Goal: Information Seeking & Learning: Learn about a topic

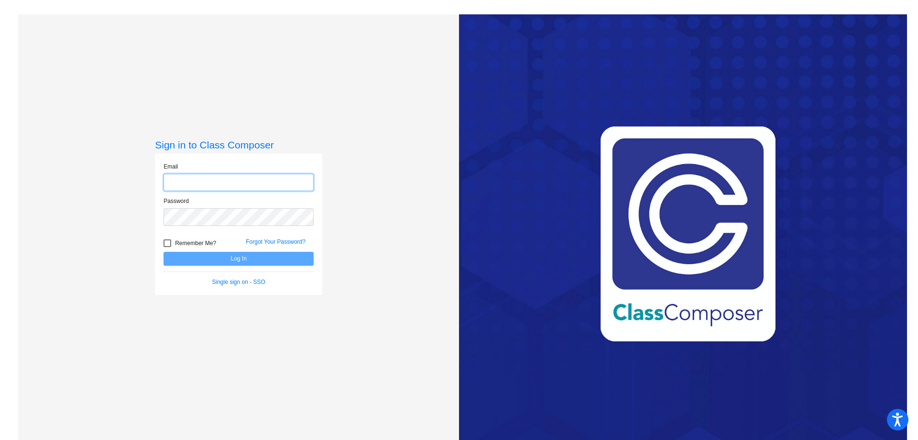
type input "[EMAIL_ADDRESS][DOMAIN_NAME]"
click at [258, 256] on button "Log In" at bounding box center [239, 259] width 150 height 14
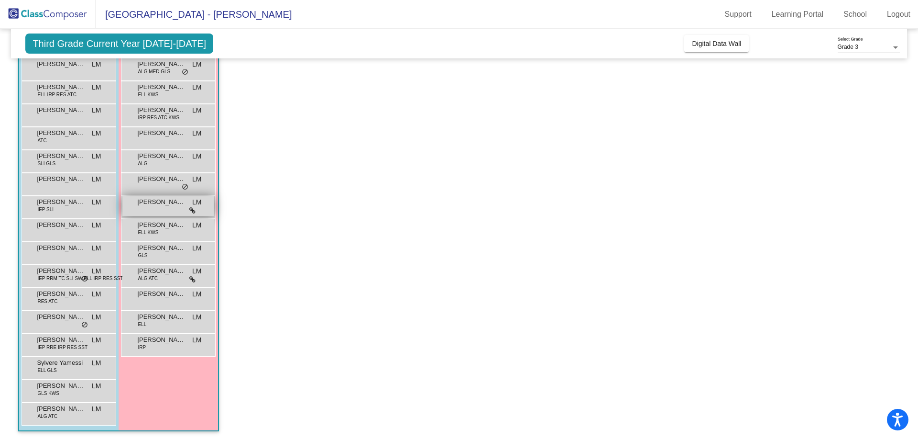
scroll to position [96, 0]
click at [177, 292] on span "[PERSON_NAME]" at bounding box center [161, 293] width 48 height 10
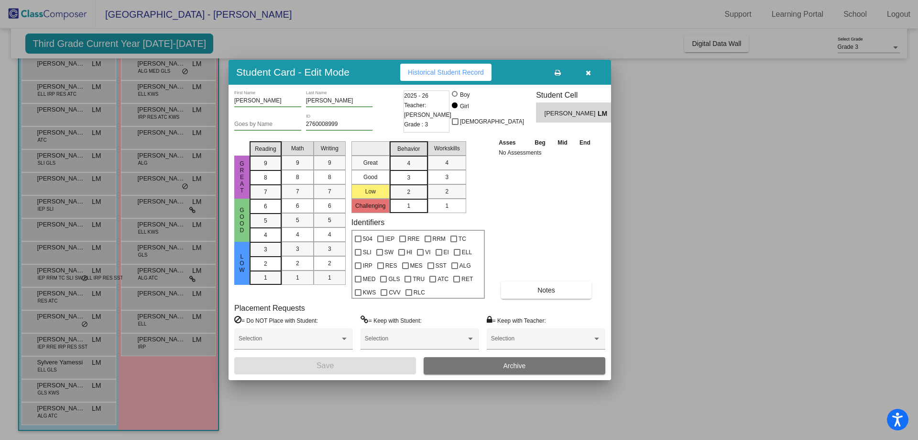
click at [737, 239] on div at bounding box center [459, 220] width 918 height 440
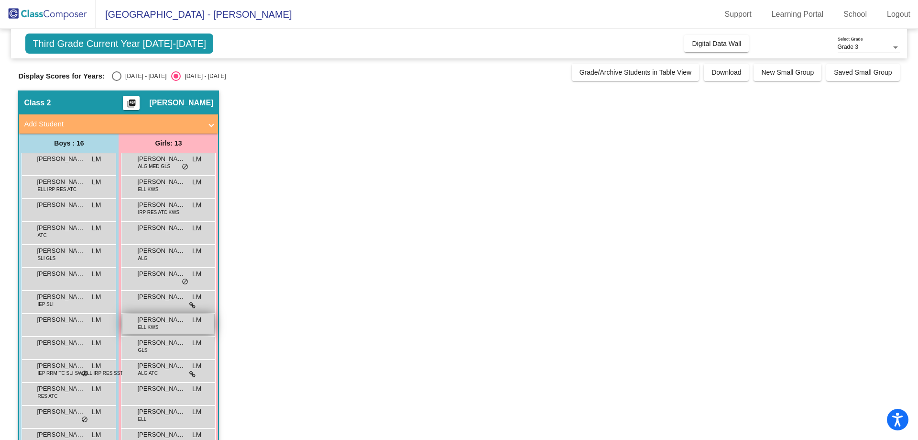
scroll to position [0, 0]
click at [116, 74] on div "Select an option" at bounding box center [117, 77] width 10 height 10
click at [116, 81] on input "[DATE] - [DATE]" at bounding box center [116, 81] width 0 height 0
radio input "true"
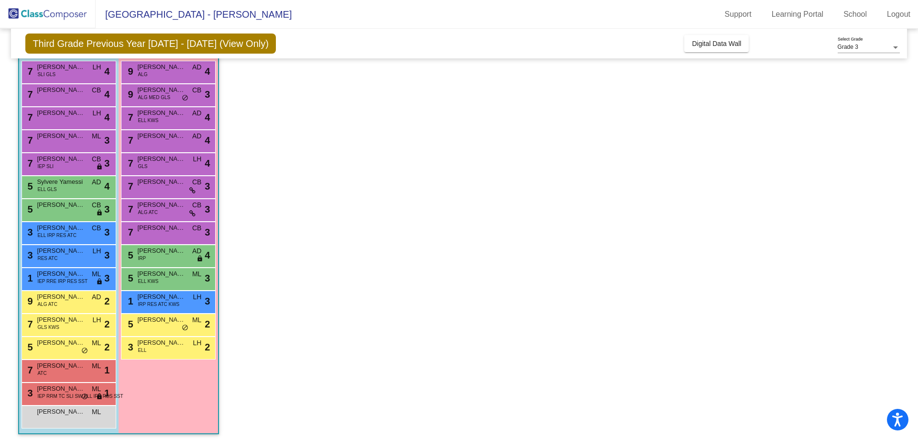
scroll to position [96, 0]
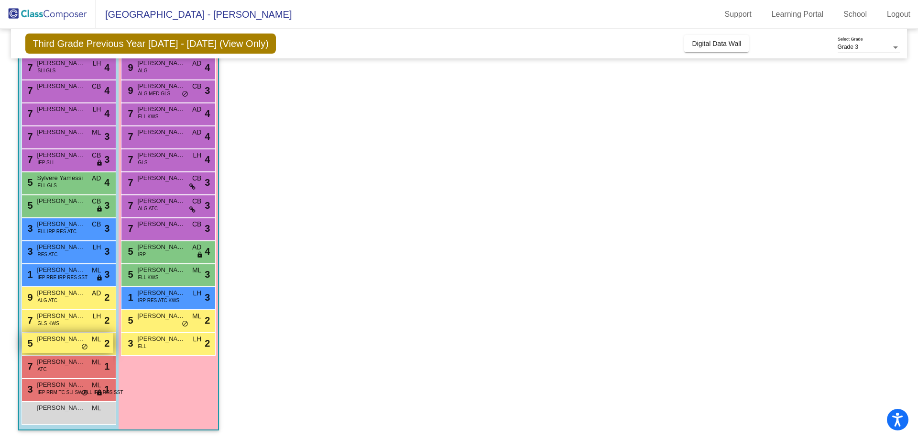
click at [65, 338] on span "[PERSON_NAME]" at bounding box center [61, 339] width 48 height 10
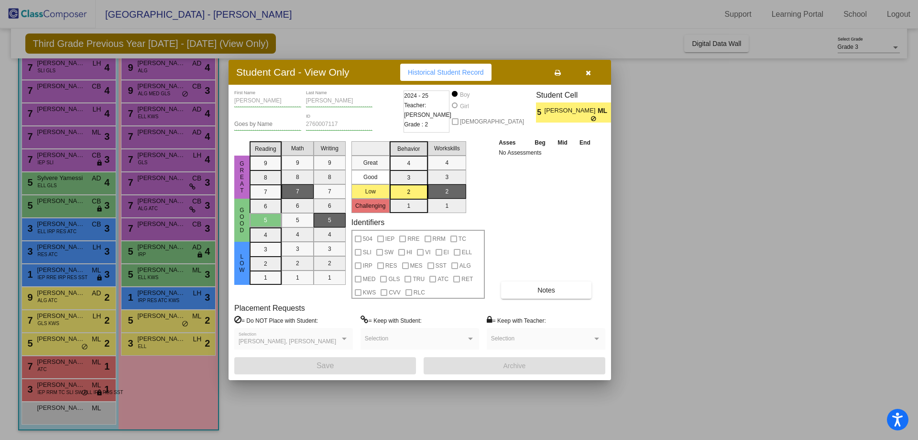
click at [292, 409] on div at bounding box center [459, 220] width 918 height 440
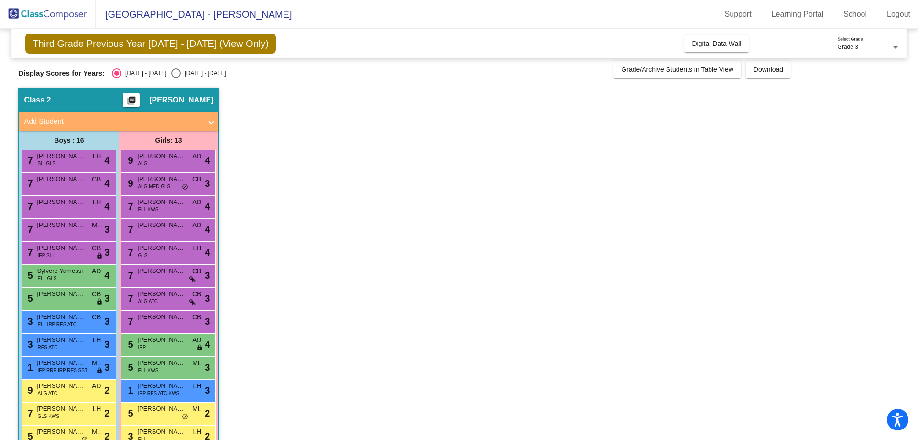
scroll to position [0, 0]
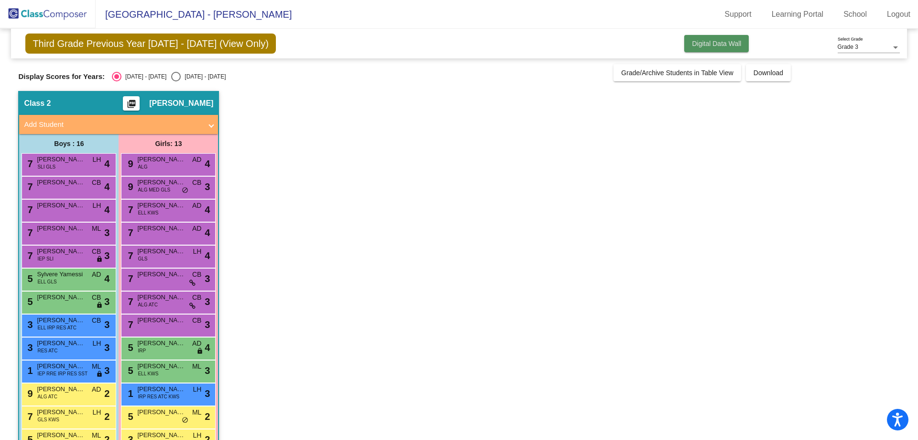
click at [730, 44] on span "Digital Data Wall" at bounding box center [716, 44] width 49 height 8
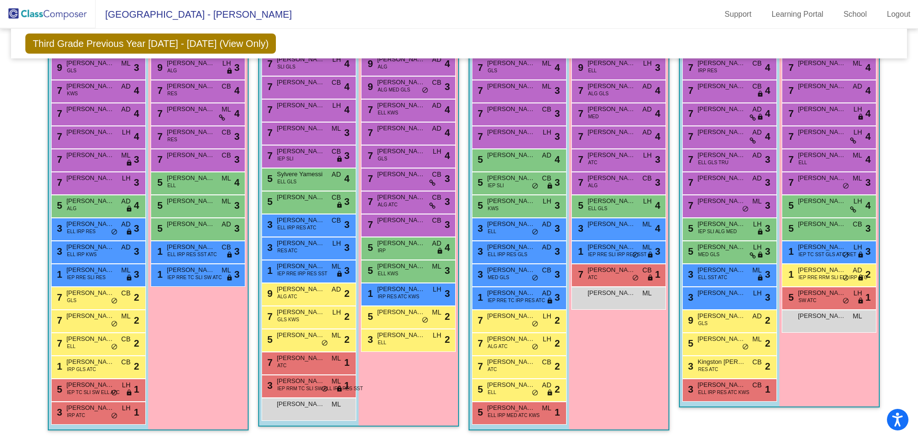
scroll to position [109, 0]
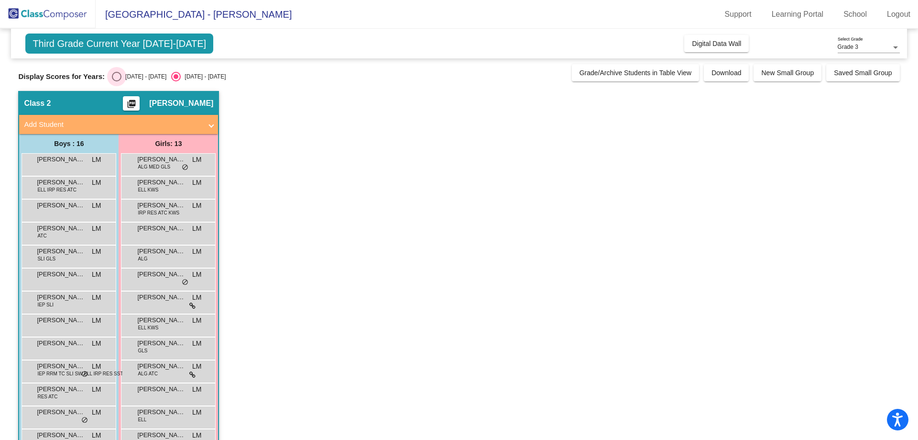
click at [117, 73] on div "Select an option" at bounding box center [117, 77] width 10 height 10
click at [117, 81] on input "[DATE] - [DATE]" at bounding box center [116, 81] width 0 height 0
radio input "true"
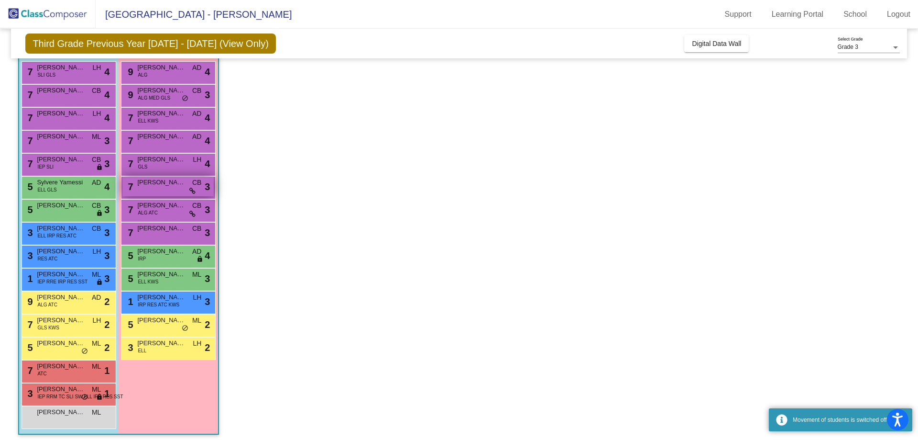
scroll to position [96, 0]
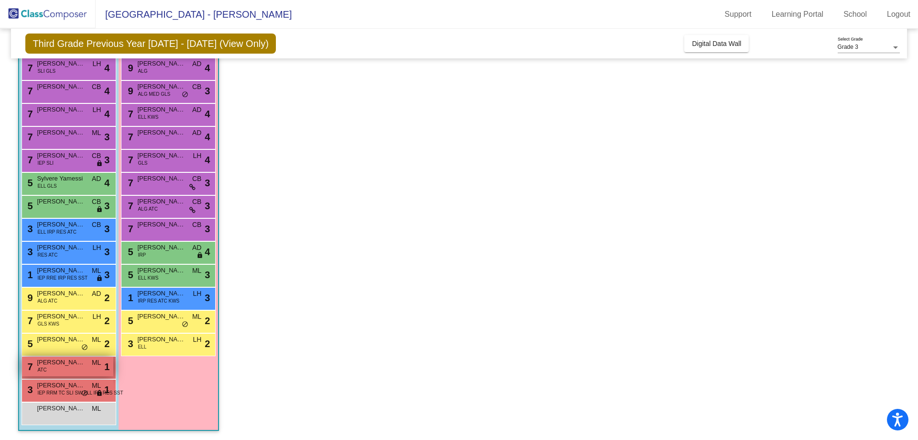
click at [58, 362] on span "[PERSON_NAME]" at bounding box center [61, 362] width 48 height 10
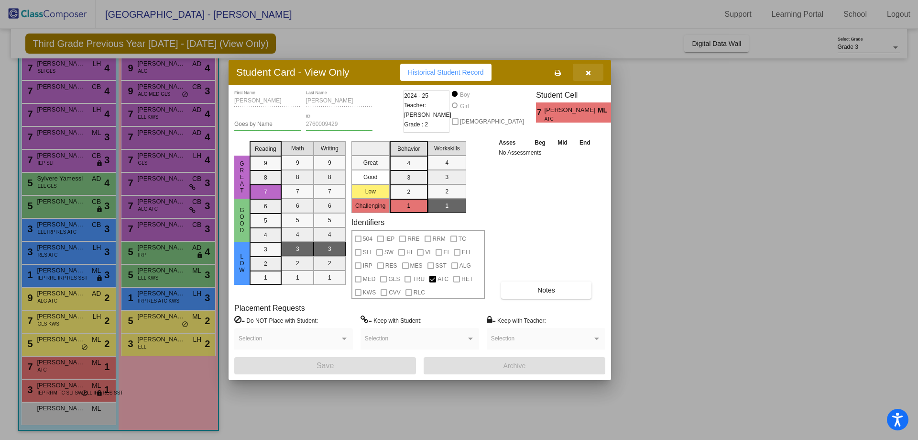
click at [589, 73] on icon "button" at bounding box center [588, 72] width 5 height 7
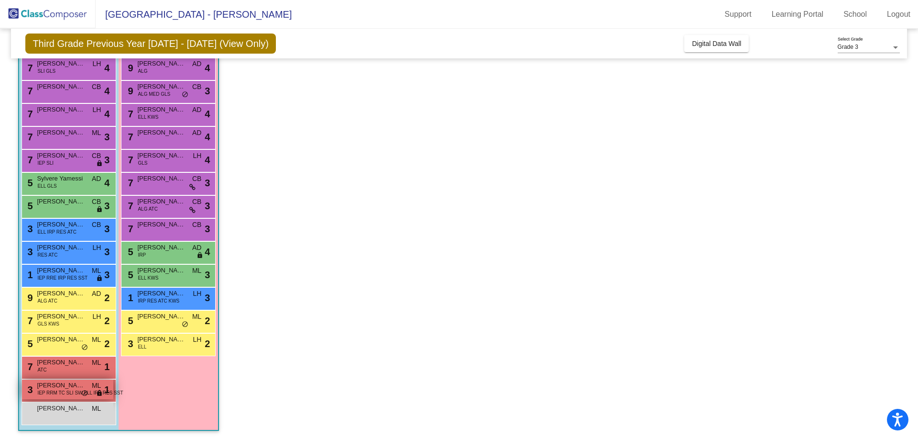
click at [69, 388] on span "[PERSON_NAME]" at bounding box center [61, 385] width 48 height 10
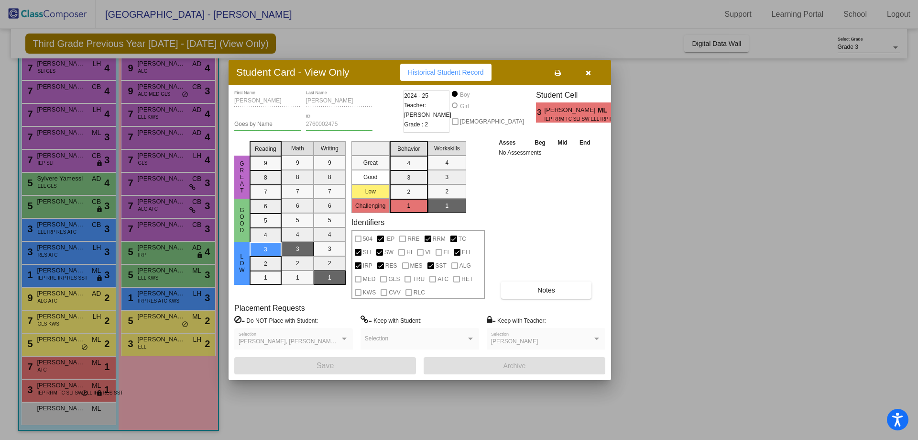
click at [588, 71] on icon "button" at bounding box center [588, 72] width 5 height 7
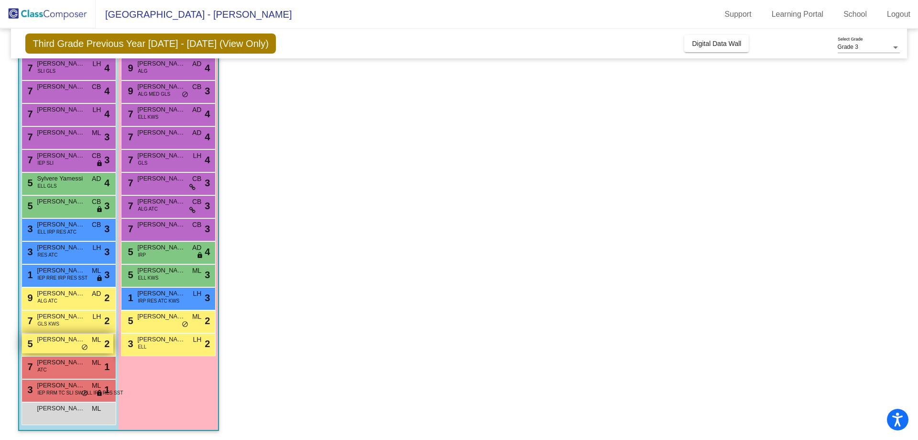
click at [68, 341] on span "[PERSON_NAME]" at bounding box center [61, 339] width 48 height 10
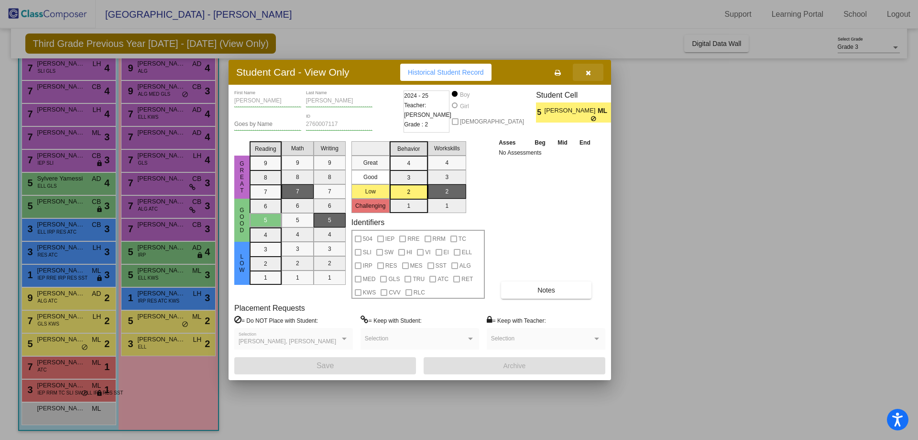
click at [589, 72] on icon "button" at bounding box center [588, 72] width 5 height 7
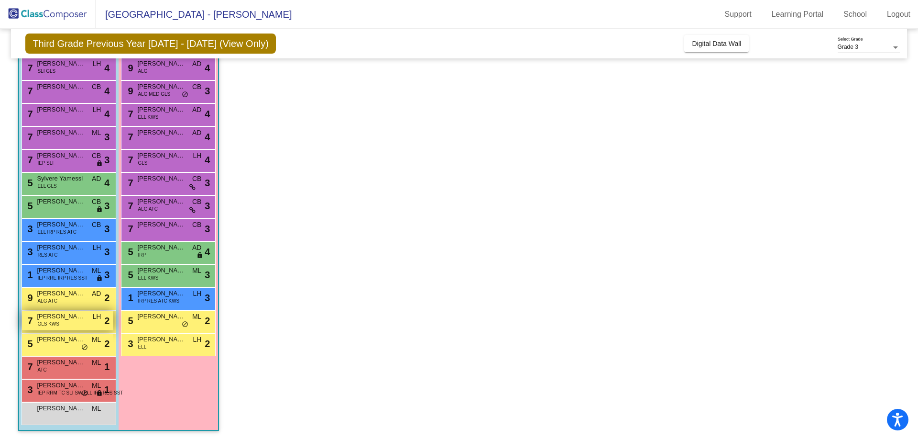
click at [61, 317] on span "[PERSON_NAME]" at bounding box center [61, 316] width 48 height 10
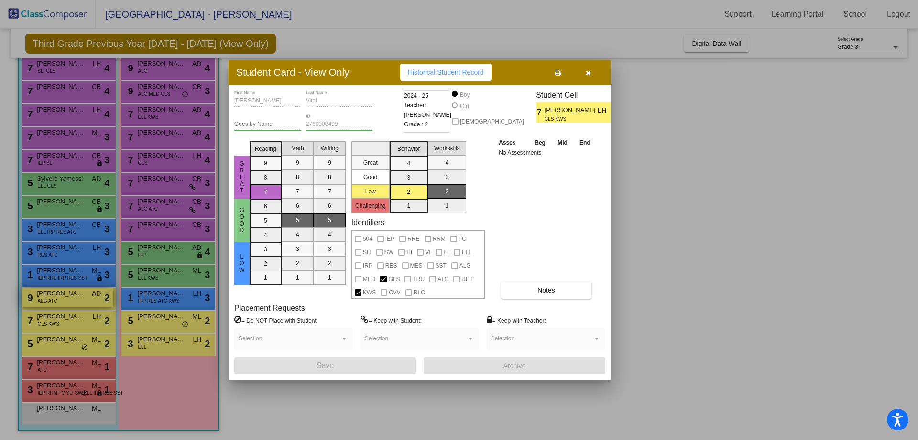
click at [71, 297] on div at bounding box center [459, 220] width 918 height 440
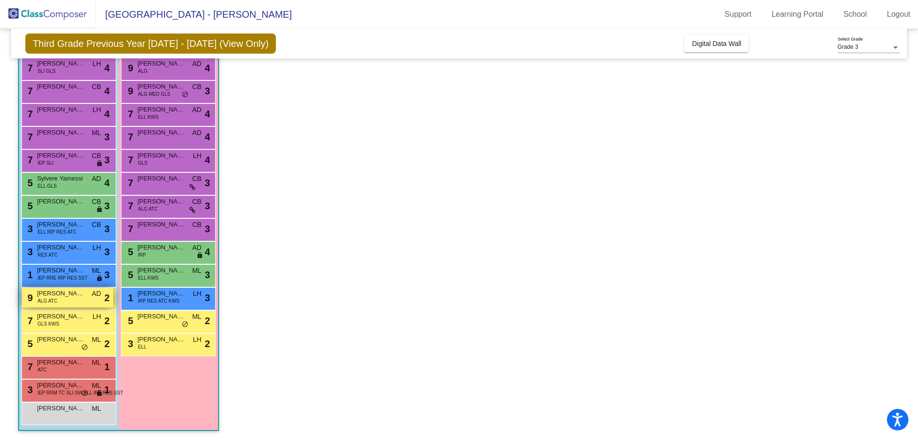
click at [71, 297] on span "[PERSON_NAME]" at bounding box center [61, 293] width 48 height 10
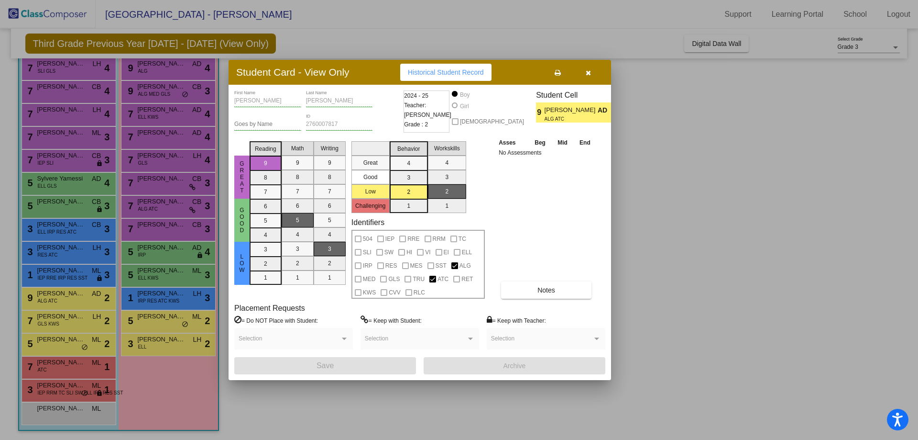
click at [160, 342] on div at bounding box center [459, 220] width 918 height 440
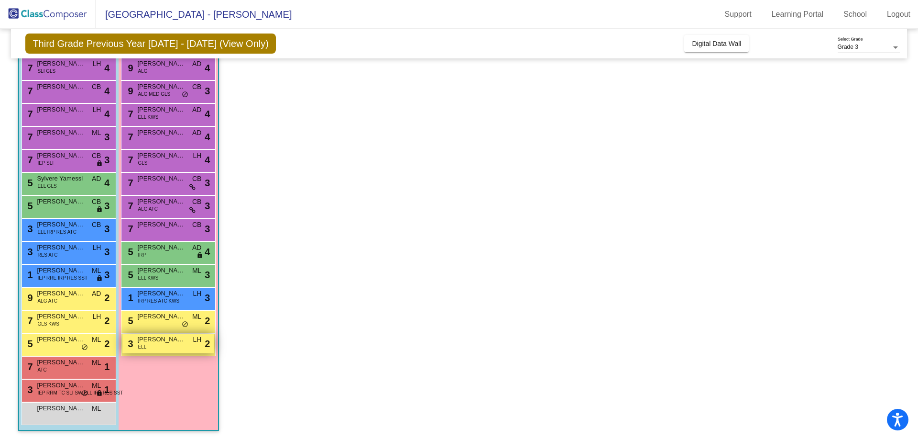
click at [160, 341] on span "[PERSON_NAME]" at bounding box center [161, 339] width 48 height 10
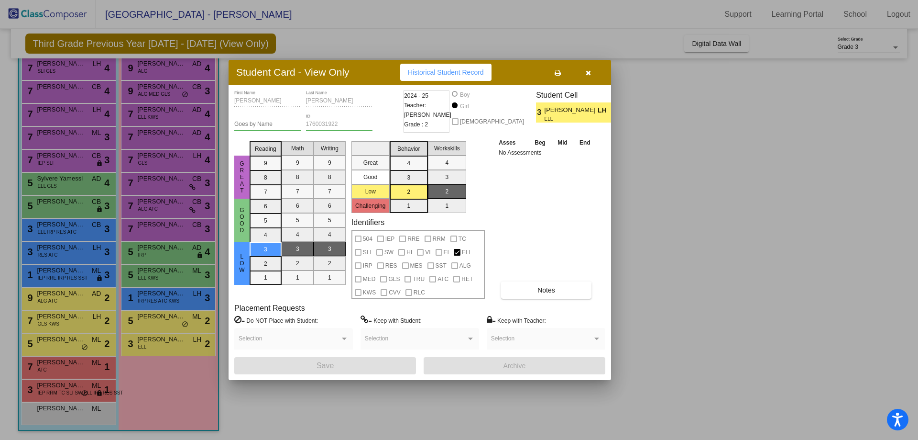
click at [173, 316] on div at bounding box center [459, 220] width 918 height 440
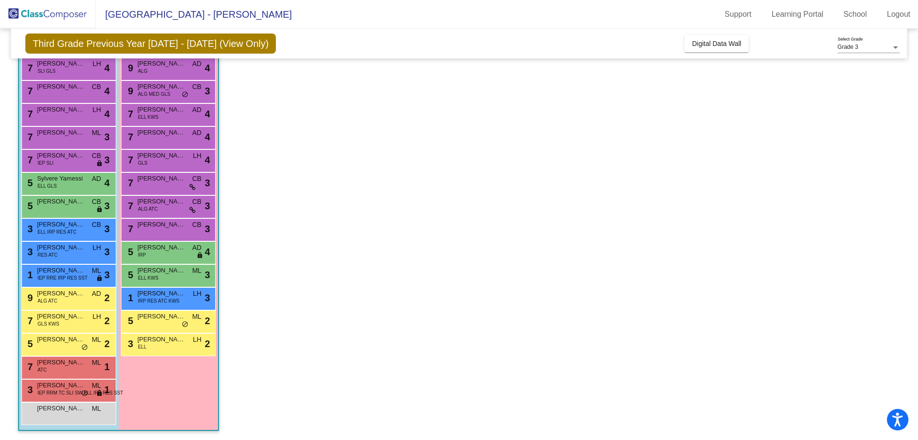
click at [173, 316] on span "[PERSON_NAME]" at bounding box center [161, 316] width 48 height 10
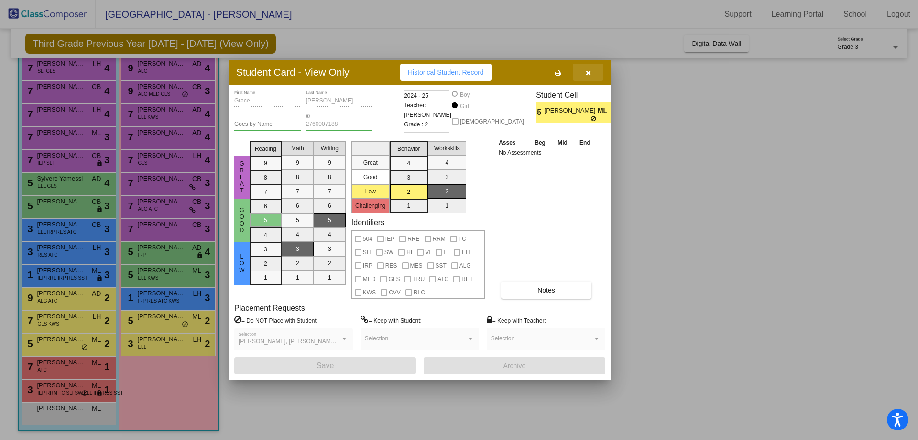
click at [590, 73] on icon "button" at bounding box center [588, 72] width 5 height 7
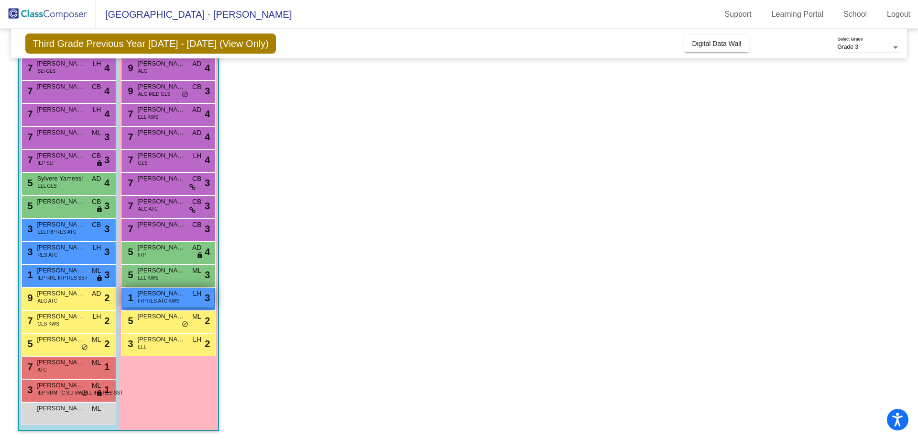
click at [156, 298] on span "IRP RES ATC KWS" at bounding box center [159, 300] width 42 height 7
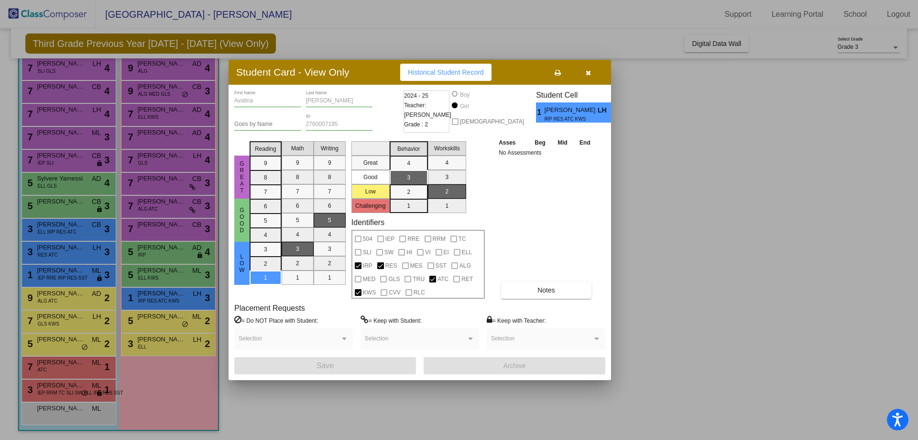
click at [586, 72] on icon "button" at bounding box center [588, 72] width 5 height 7
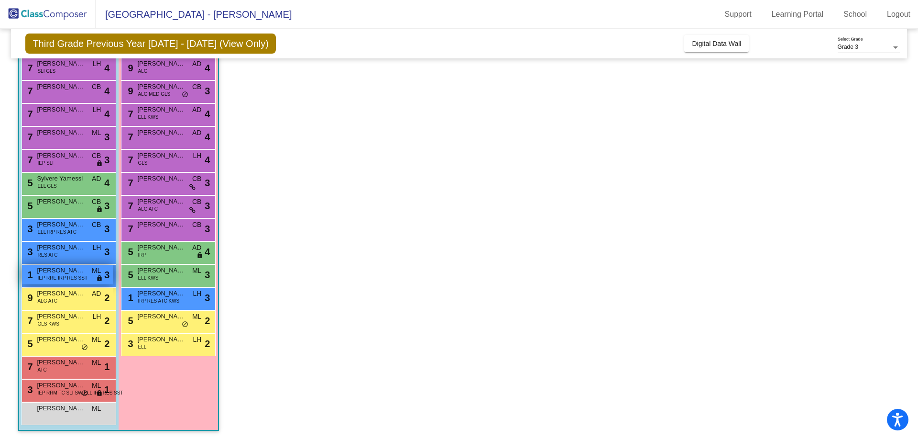
click at [85, 274] on div "1 [PERSON_NAME] IEP RRE IRP RES SST ML lock do_not_disturb_alt 3" at bounding box center [67, 274] width 91 height 20
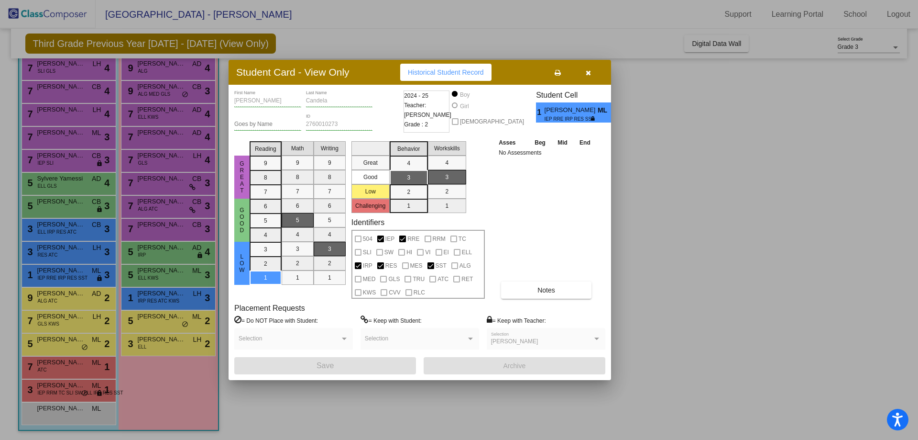
click at [589, 72] on icon "button" at bounding box center [588, 72] width 5 height 7
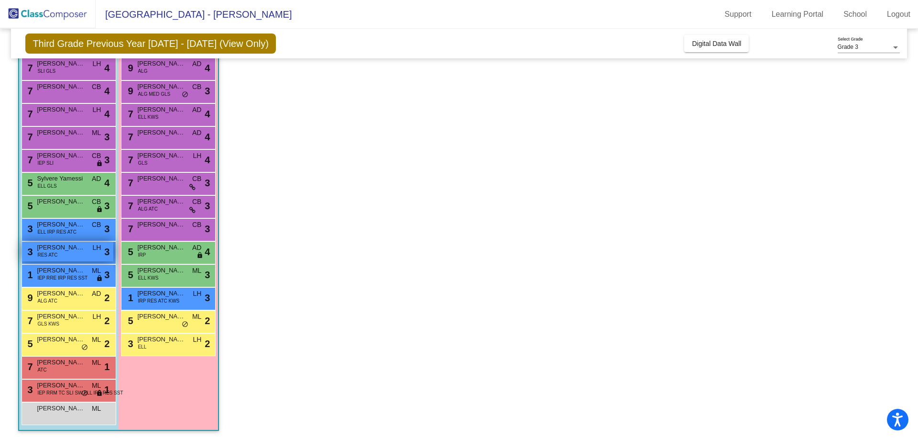
click at [62, 249] on span "[PERSON_NAME]" at bounding box center [61, 247] width 48 height 10
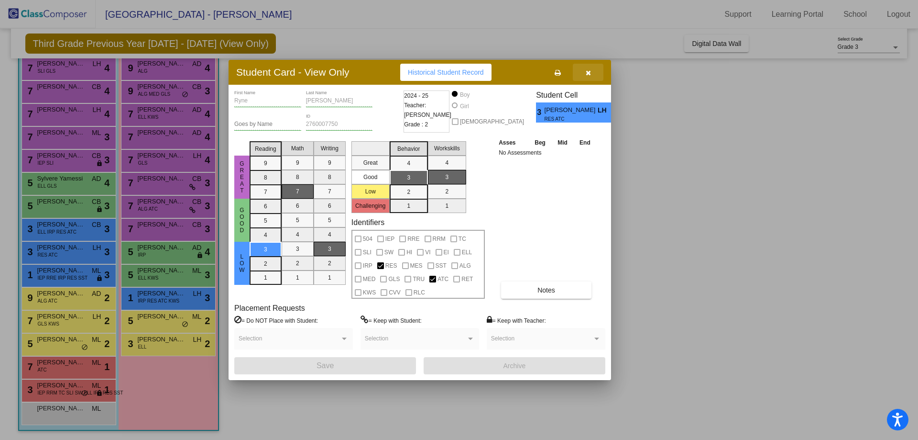
click at [589, 75] on icon "button" at bounding box center [588, 72] width 5 height 7
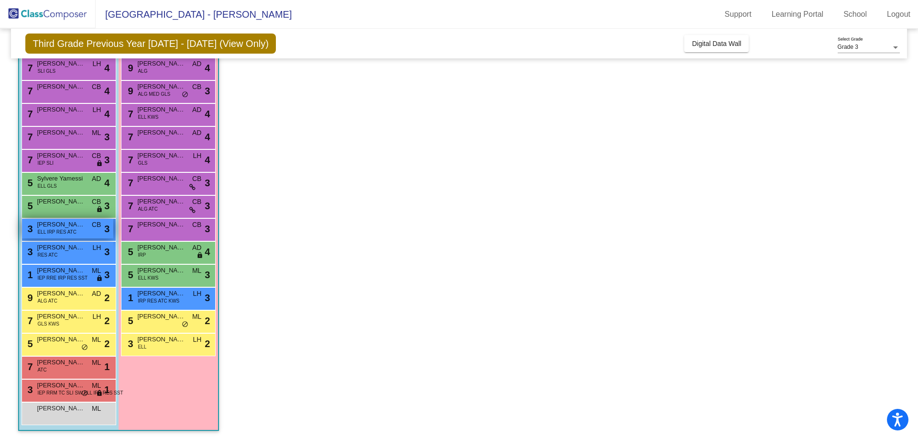
click at [88, 226] on div "3 [PERSON_NAME] [PERSON_NAME] IRP RES ATC CB lock do_not_disturb_alt 3" at bounding box center [67, 229] width 91 height 20
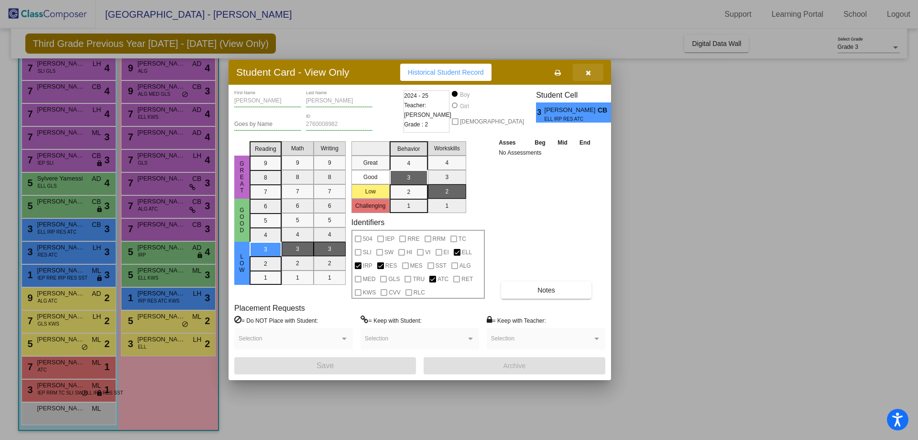
click at [590, 75] on icon "button" at bounding box center [588, 72] width 5 height 7
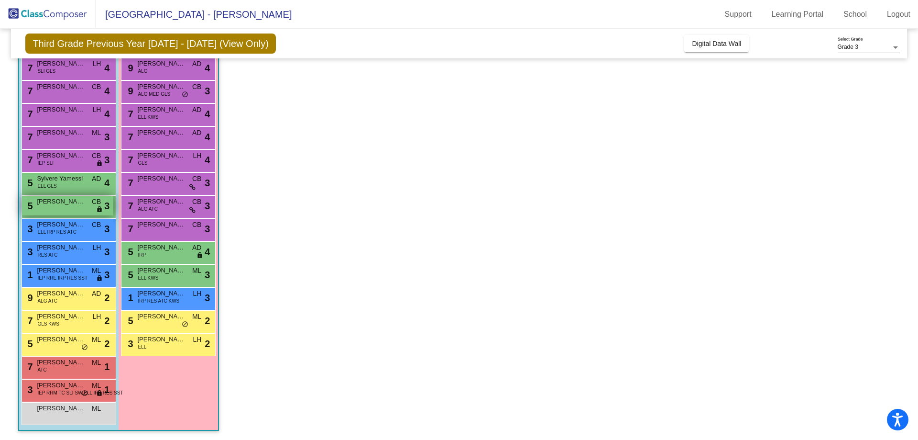
click at [74, 203] on span "[PERSON_NAME]" at bounding box center [61, 202] width 48 height 10
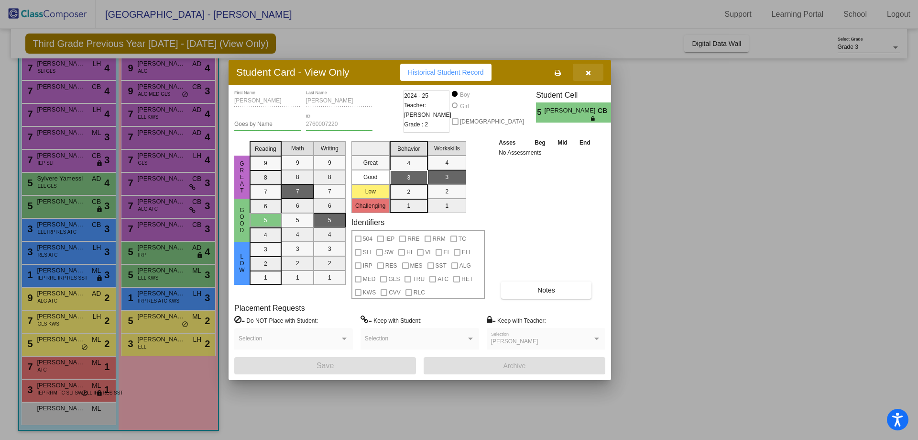
click at [587, 71] on icon "button" at bounding box center [588, 72] width 5 height 7
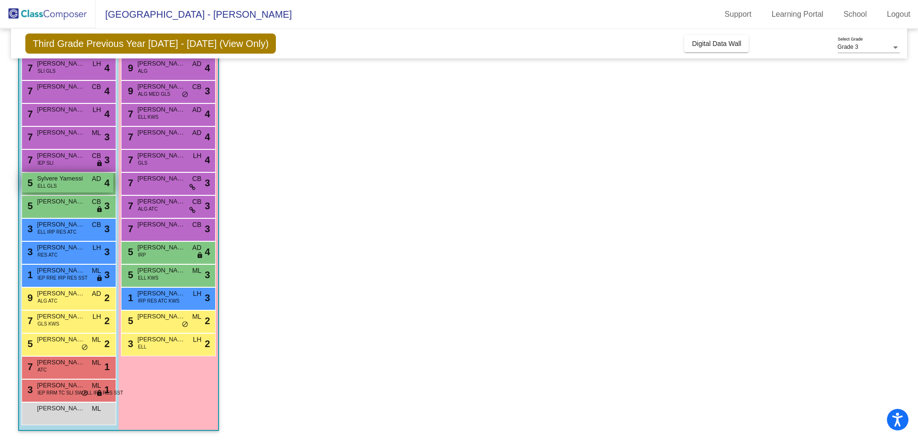
click at [59, 177] on span "Sylvere Yamessi" at bounding box center [61, 179] width 48 height 10
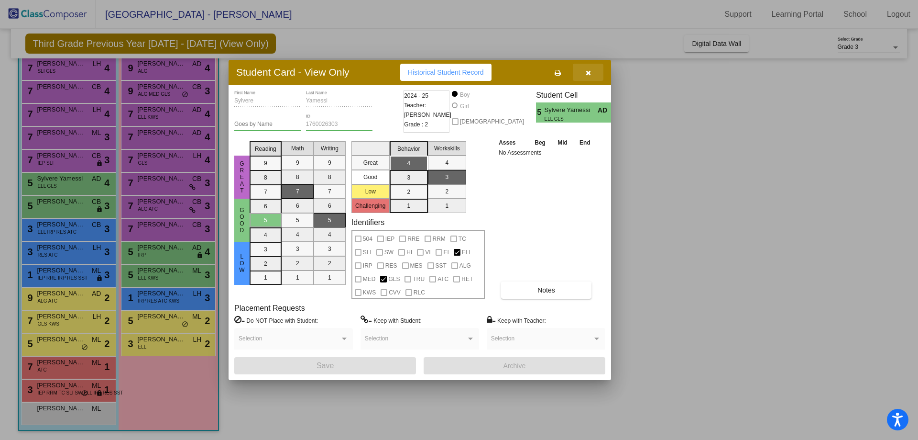
click at [587, 72] on icon "button" at bounding box center [588, 72] width 5 height 7
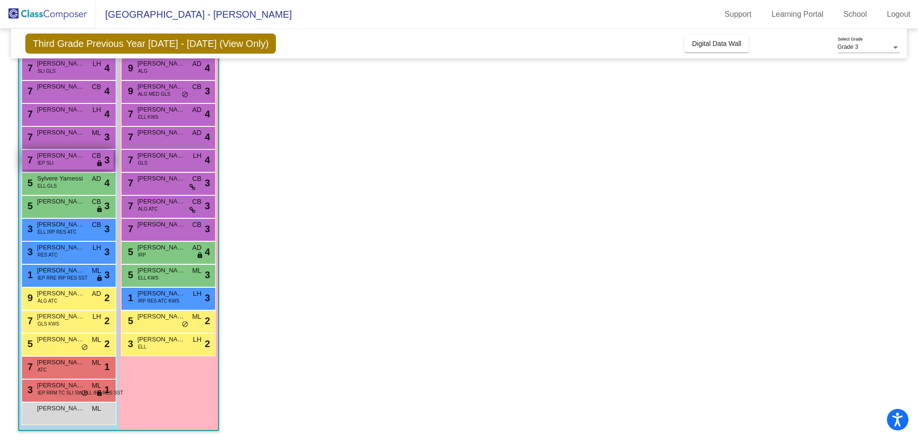
click at [73, 157] on span "[PERSON_NAME]" at bounding box center [61, 156] width 48 height 10
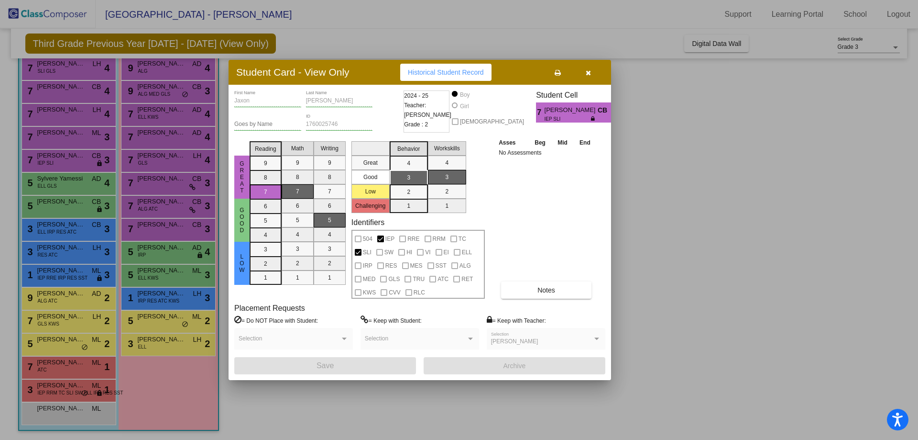
click at [74, 134] on div at bounding box center [459, 220] width 918 height 440
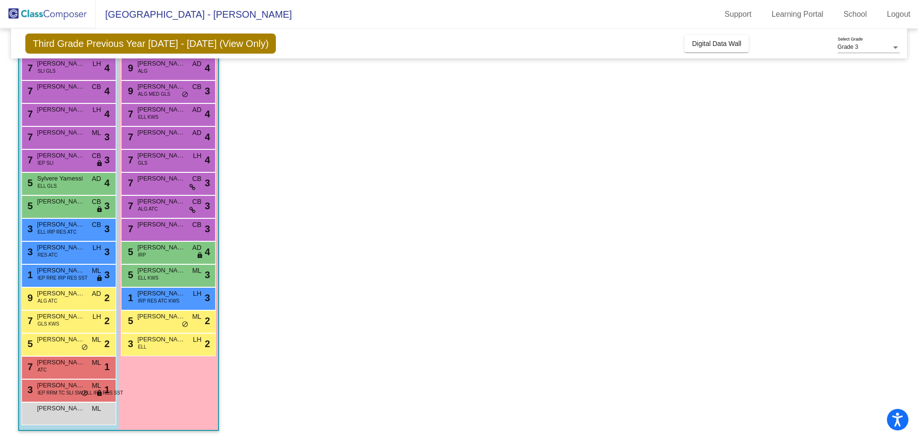
click at [74, 134] on span "[PERSON_NAME]" at bounding box center [61, 133] width 48 height 10
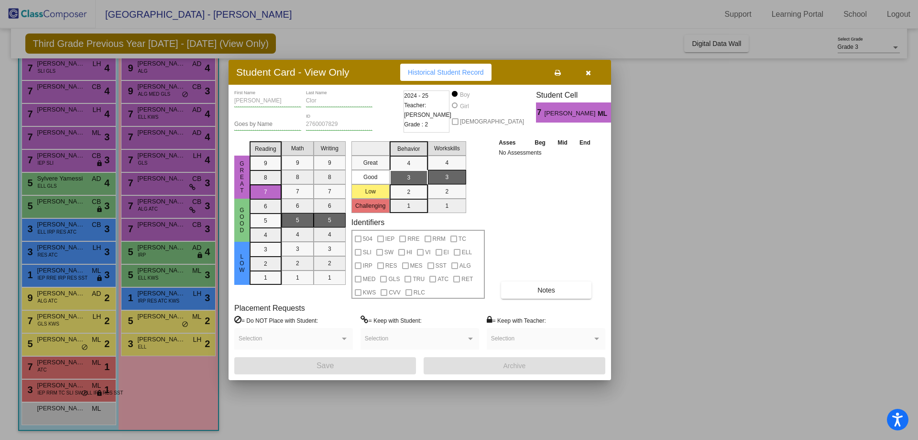
click at [75, 111] on div at bounding box center [459, 220] width 918 height 440
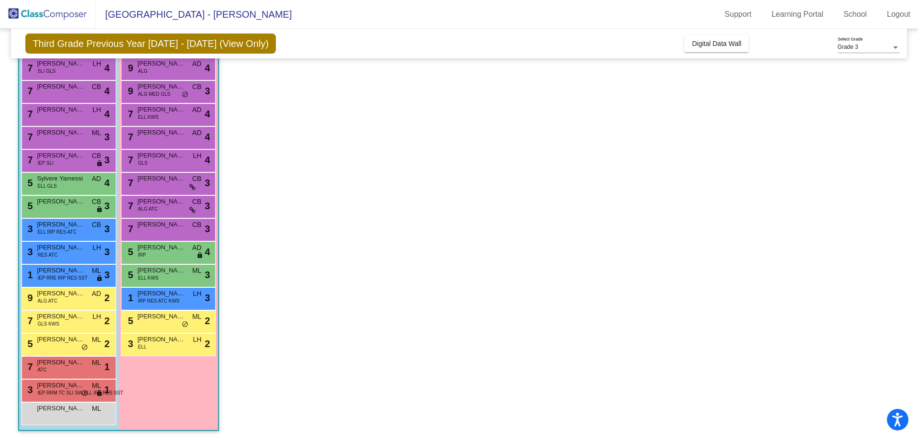
click at [75, 111] on span "[PERSON_NAME]" at bounding box center [61, 110] width 48 height 10
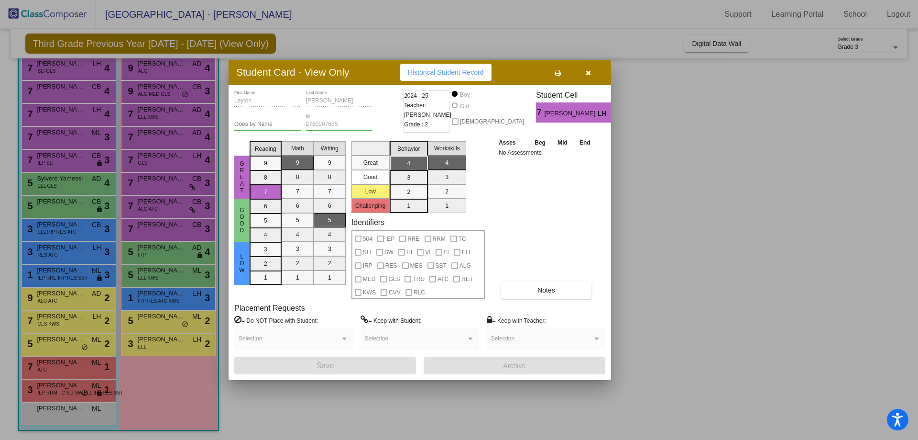
click at [83, 88] on div at bounding box center [459, 220] width 918 height 440
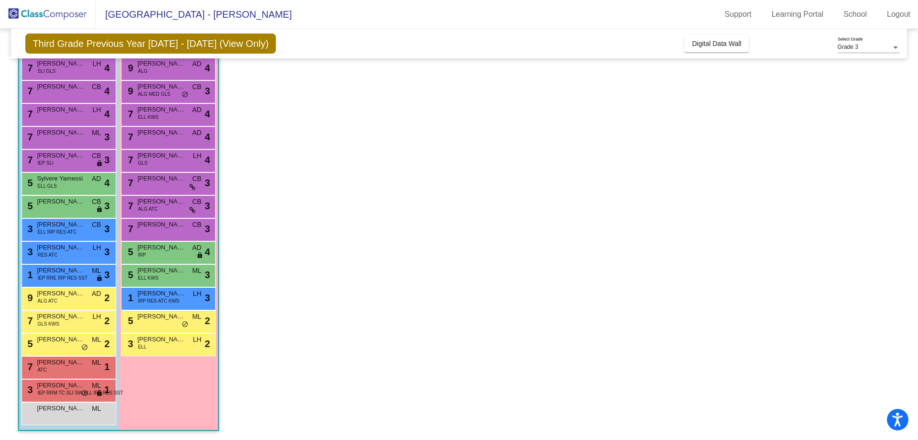
click at [83, 88] on span "[PERSON_NAME]" at bounding box center [61, 87] width 48 height 10
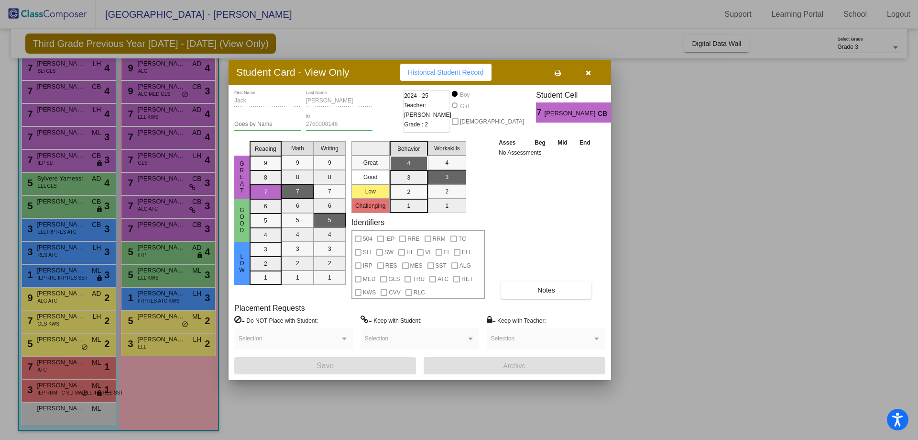
click at [87, 67] on div at bounding box center [459, 220] width 918 height 440
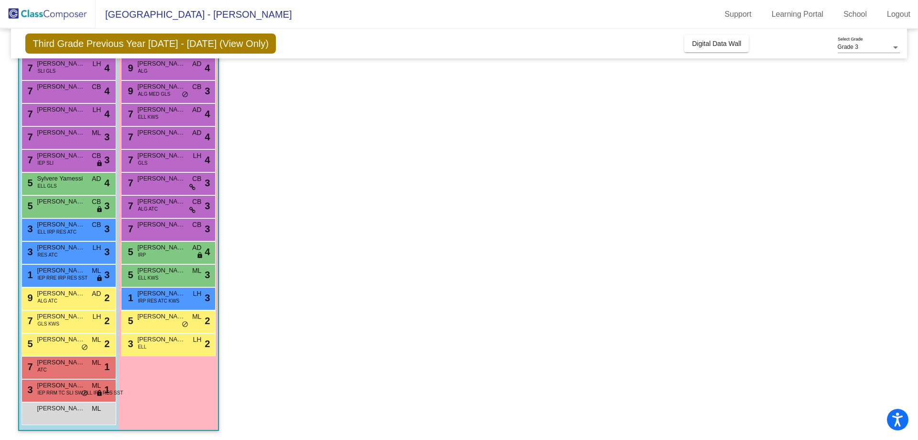
click at [87, 67] on div "7 [PERSON_NAME] SLI GLS LH lock do_not_disturb_alt 4" at bounding box center [67, 68] width 91 height 20
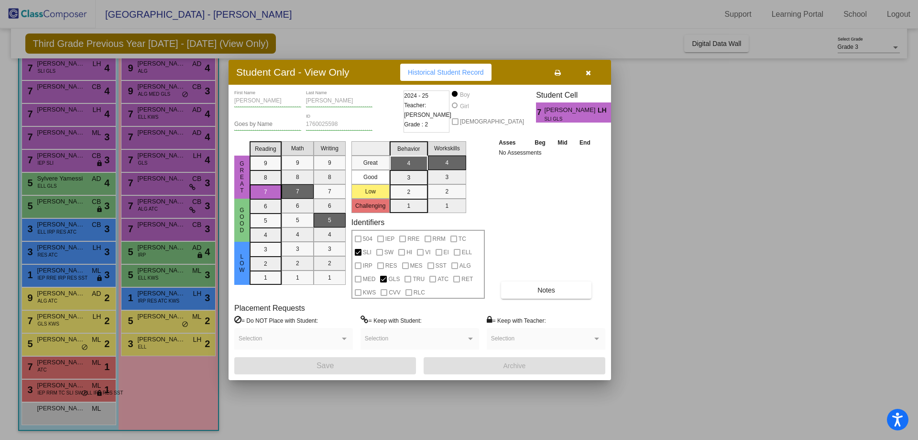
click at [175, 67] on div at bounding box center [459, 220] width 918 height 440
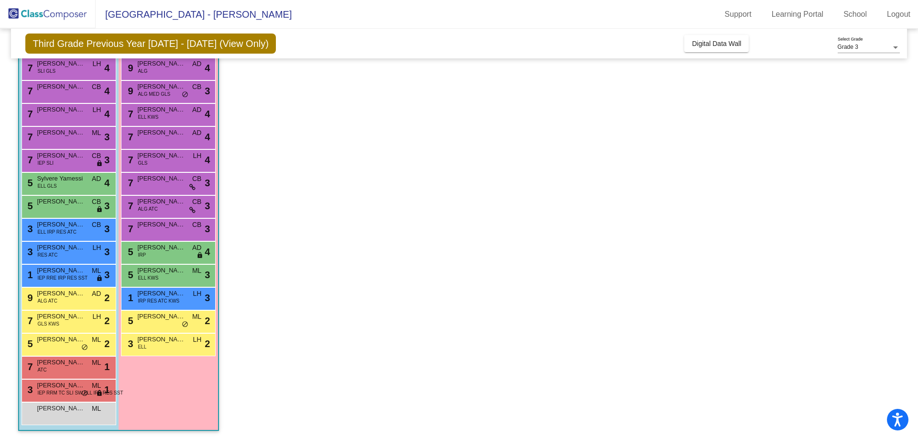
click at [175, 67] on span "[PERSON_NAME]" at bounding box center [161, 64] width 48 height 10
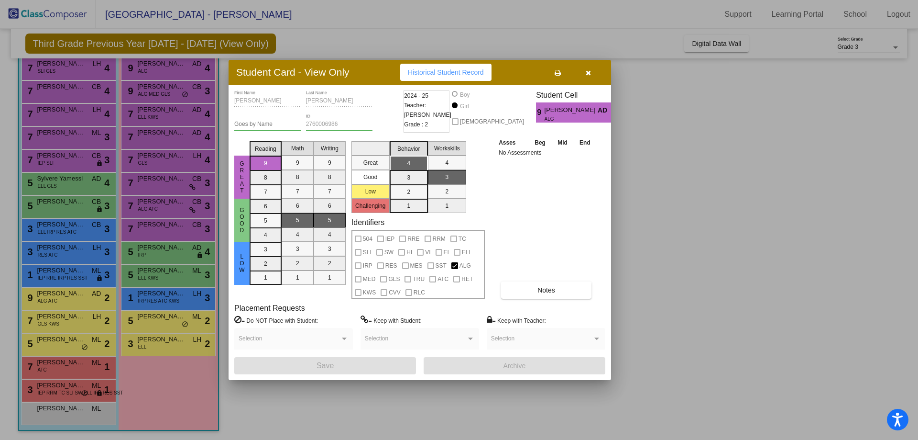
click at [166, 89] on div at bounding box center [459, 220] width 918 height 440
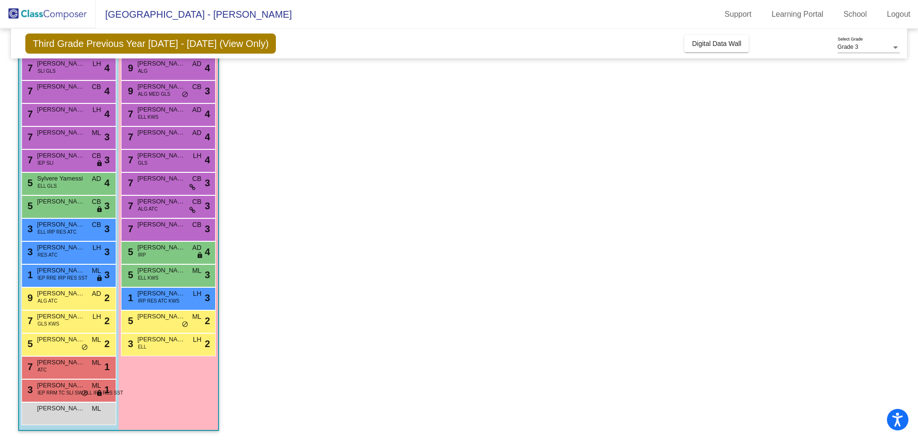
click at [166, 89] on span "[PERSON_NAME]" at bounding box center [161, 87] width 48 height 10
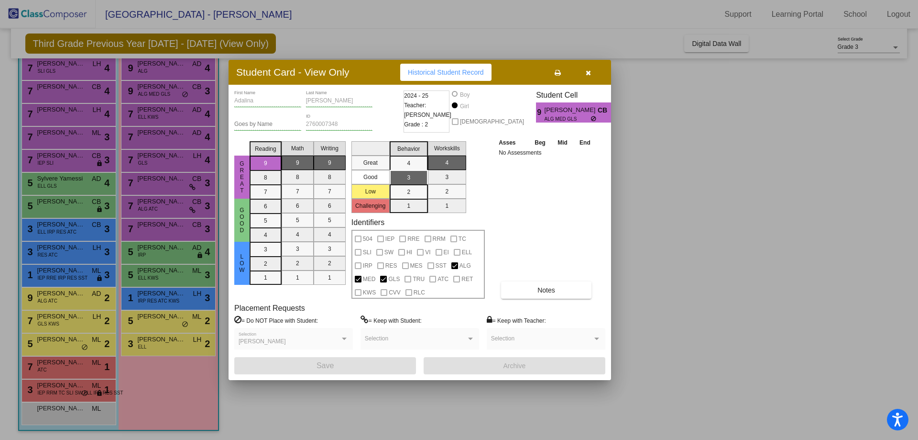
click at [166, 107] on div at bounding box center [459, 220] width 918 height 440
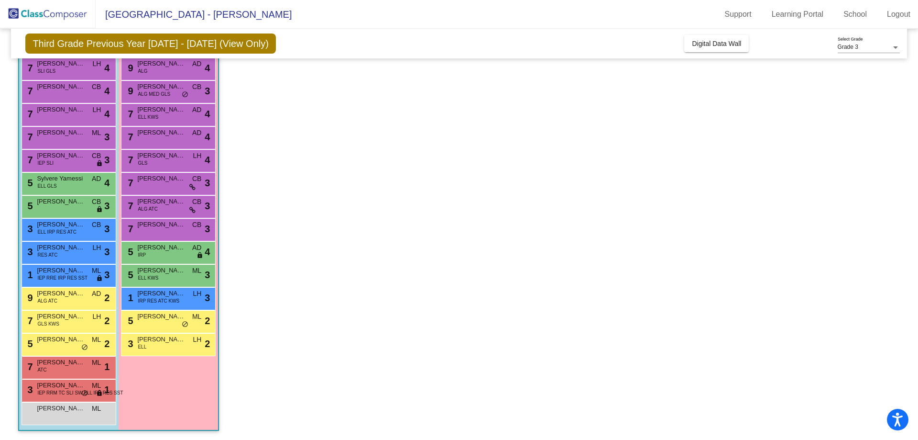
click at [166, 107] on span "[PERSON_NAME]" at bounding box center [161, 110] width 48 height 10
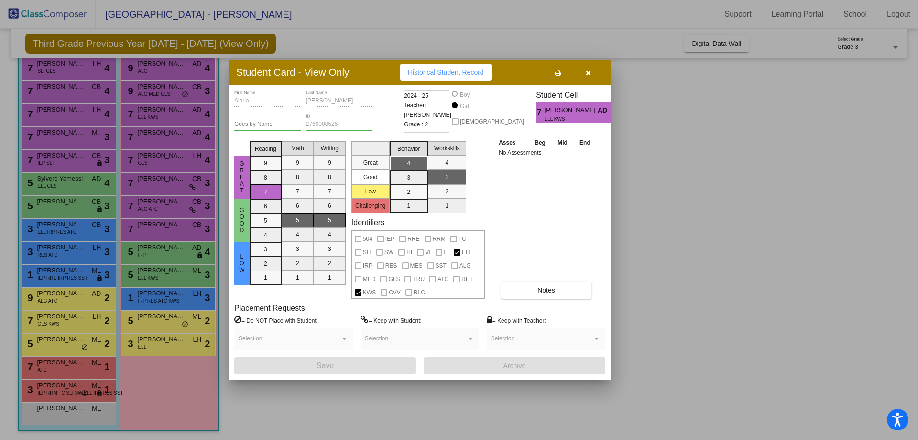
click at [172, 109] on div at bounding box center [459, 220] width 918 height 440
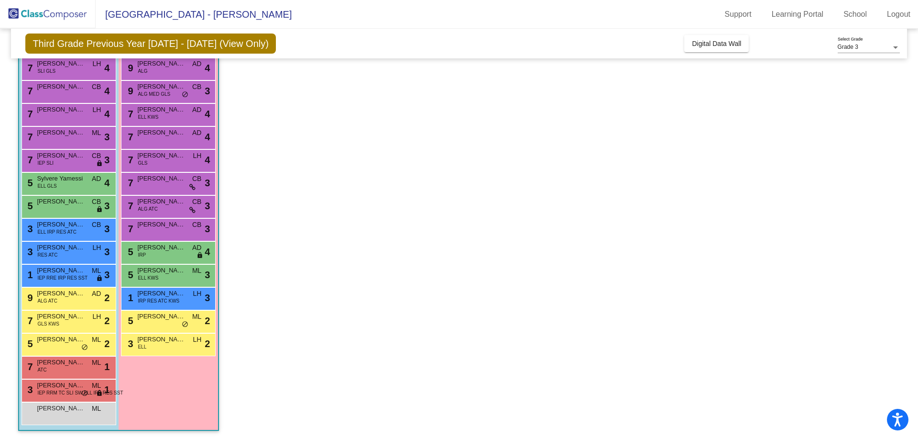
click at [172, 109] on span "[PERSON_NAME]" at bounding box center [161, 110] width 48 height 10
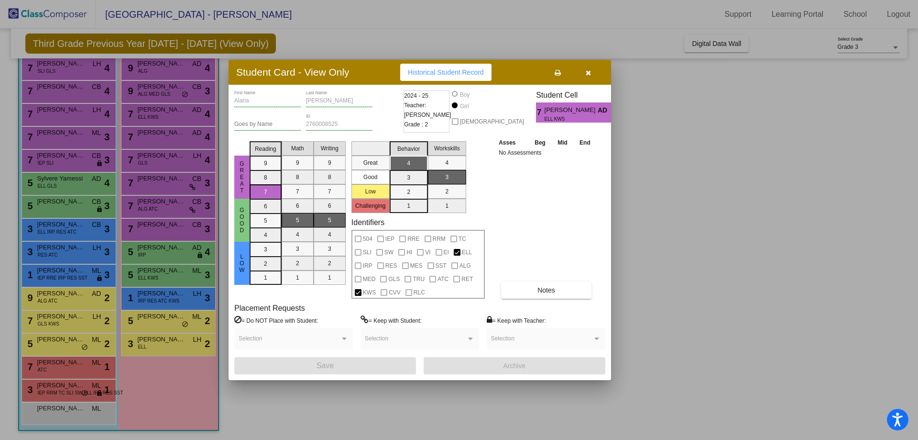
click at [188, 132] on div at bounding box center [459, 220] width 918 height 440
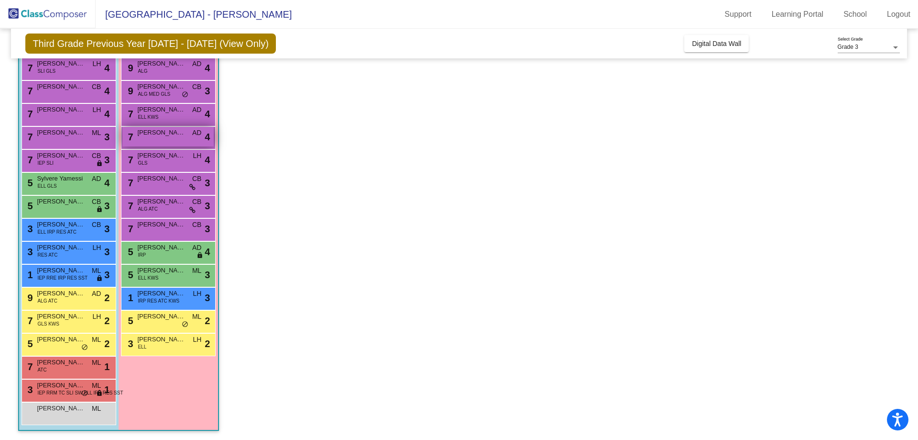
click at [189, 132] on div "7 [PERSON_NAME] AD lock do_not_disturb_alt 4" at bounding box center [167, 137] width 91 height 20
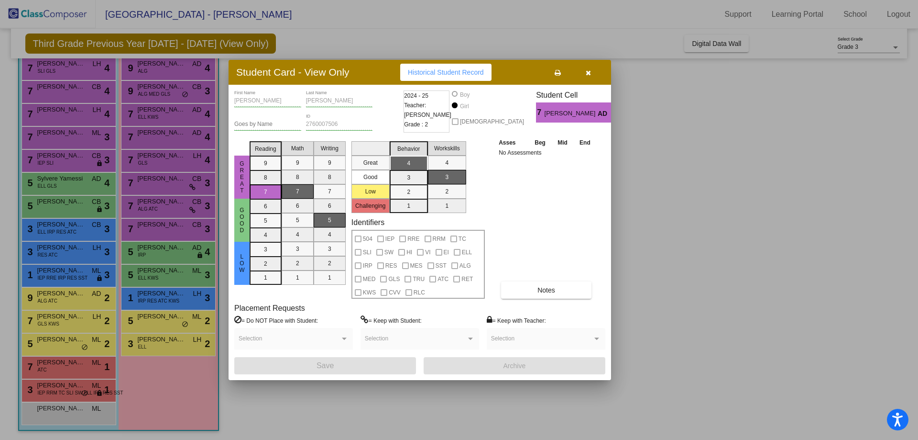
click at [174, 158] on div at bounding box center [459, 220] width 918 height 440
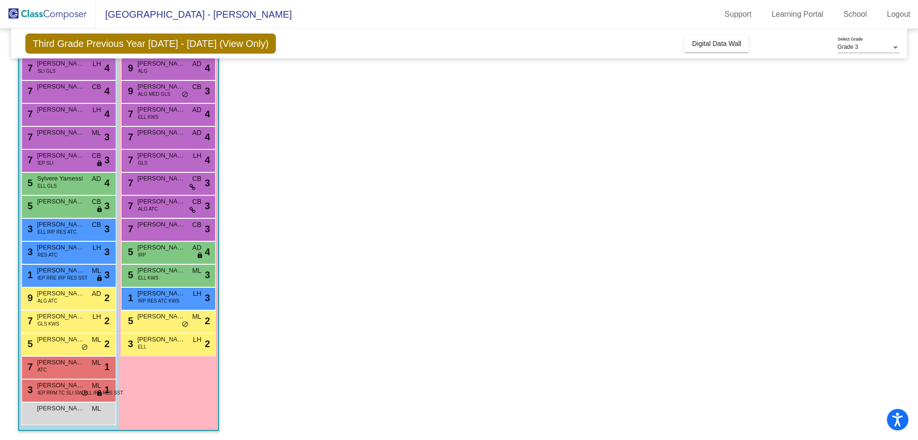
click at [174, 158] on span "[PERSON_NAME]" at bounding box center [161, 156] width 48 height 10
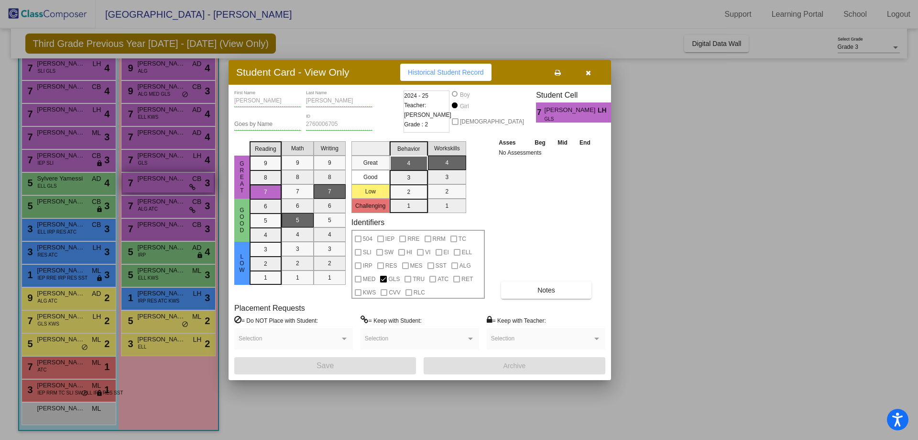
click at [166, 187] on div at bounding box center [459, 220] width 918 height 440
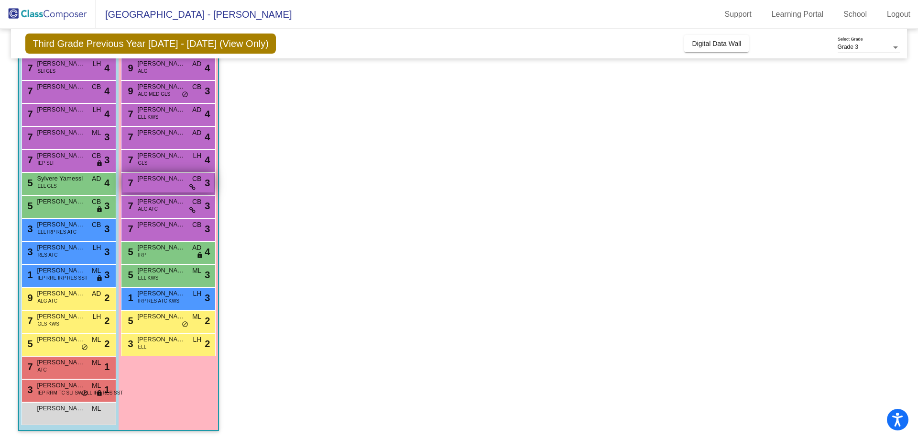
click at [169, 184] on div "7 [PERSON_NAME] CB lock do_not_disturb_alt 3" at bounding box center [167, 183] width 91 height 20
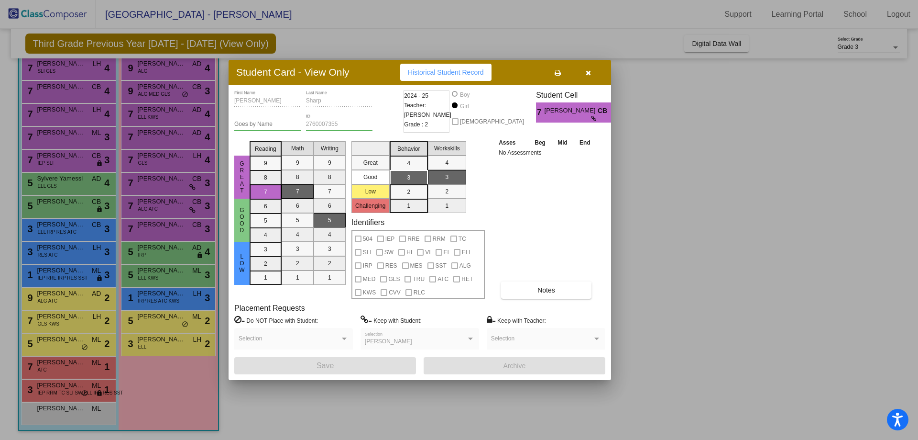
click at [168, 204] on div at bounding box center [459, 220] width 918 height 440
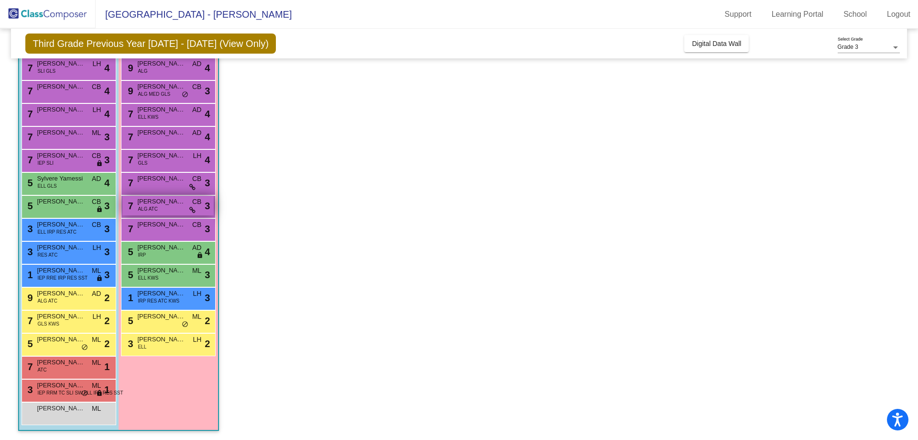
click at [169, 204] on span "[PERSON_NAME]" at bounding box center [161, 202] width 48 height 10
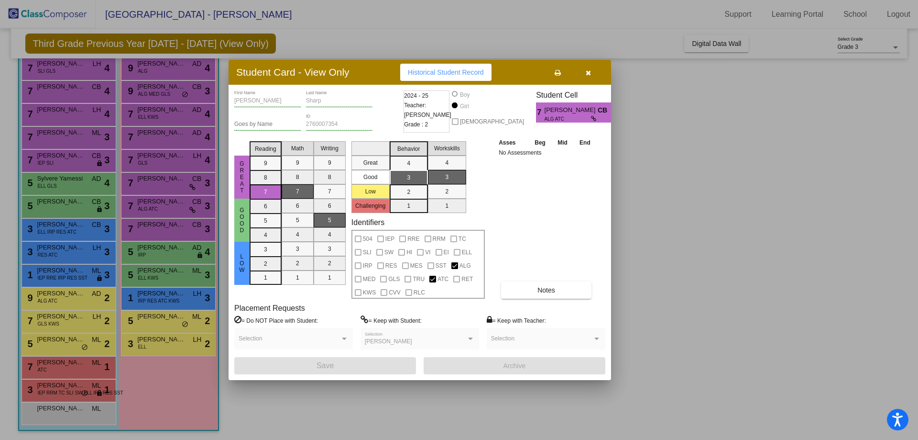
click at [687, 146] on div at bounding box center [459, 220] width 918 height 440
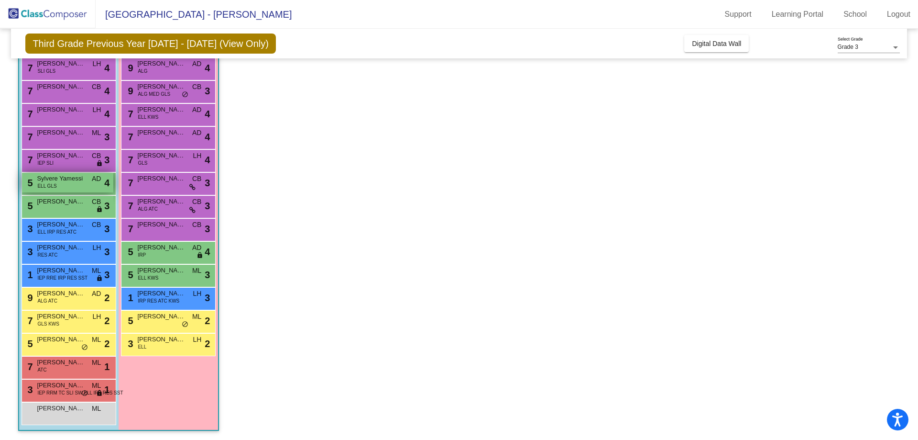
click at [85, 186] on div "5 Sylvere Yamessi ELL GLS AD lock do_not_disturb_alt 4" at bounding box center [67, 183] width 91 height 20
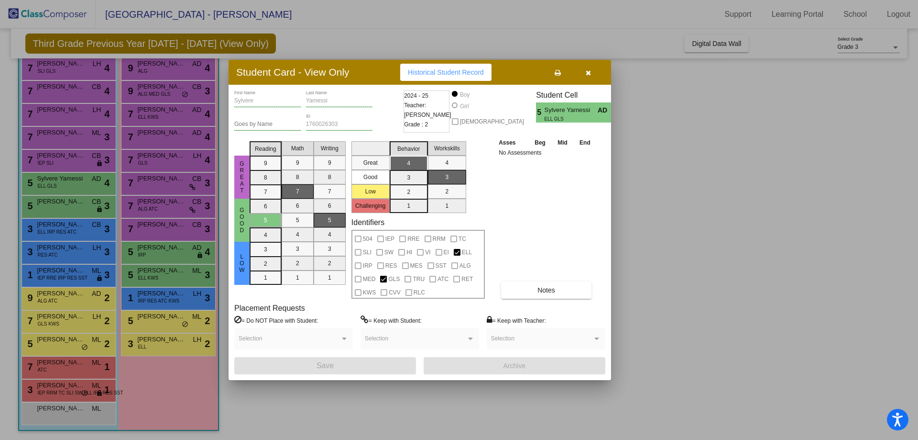
click at [710, 203] on div at bounding box center [459, 220] width 918 height 440
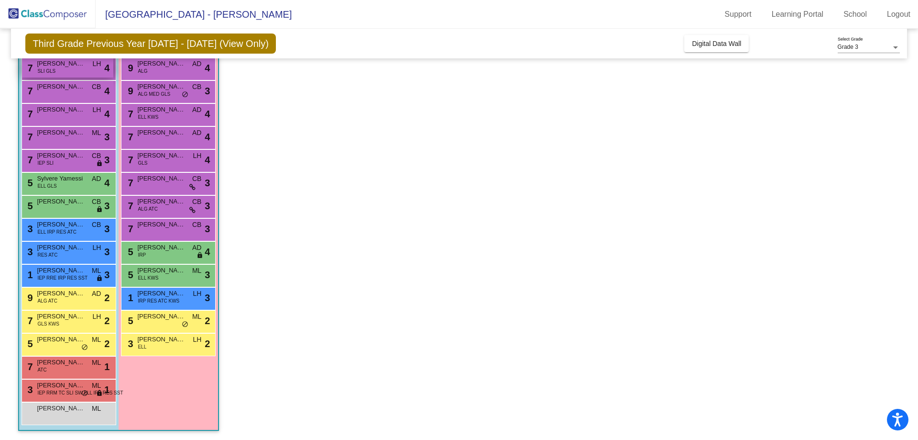
click at [56, 65] on span "[PERSON_NAME]" at bounding box center [61, 64] width 48 height 10
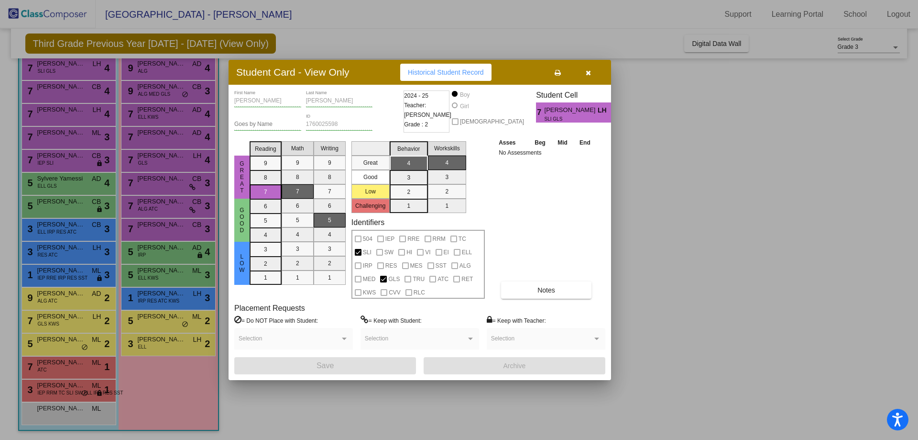
click at [174, 380] on div at bounding box center [459, 220] width 918 height 440
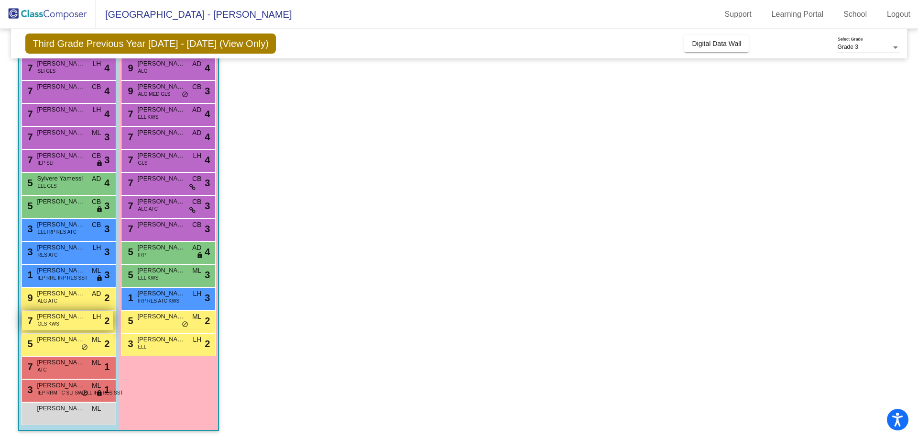
click at [80, 321] on div "7 Tristan Vital GLS KWS LH lock do_not_disturb_alt 2" at bounding box center [67, 320] width 91 height 20
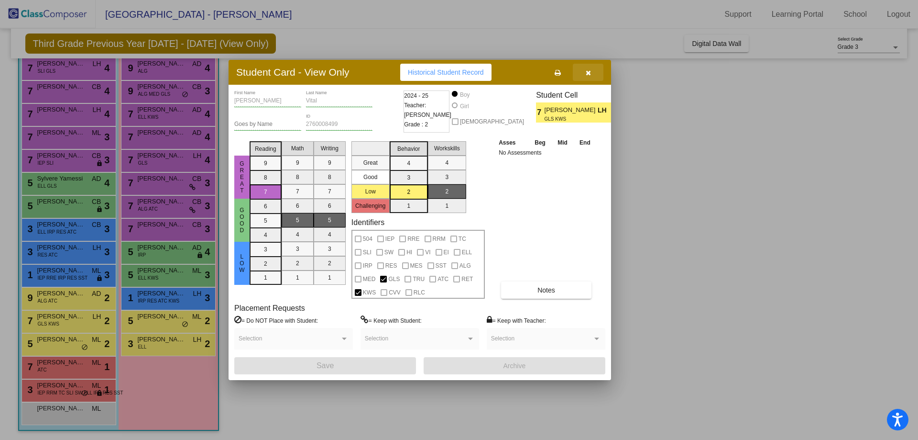
click at [587, 73] on icon "button" at bounding box center [588, 72] width 5 height 7
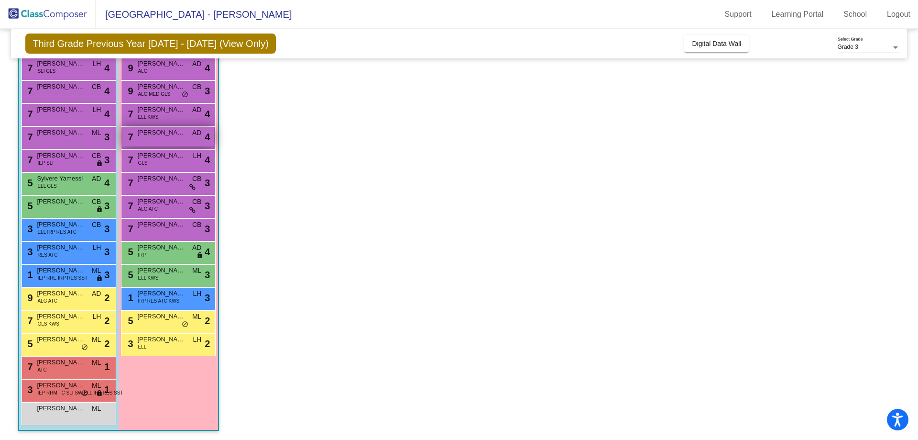
click at [164, 132] on span "[PERSON_NAME]" at bounding box center [161, 133] width 48 height 10
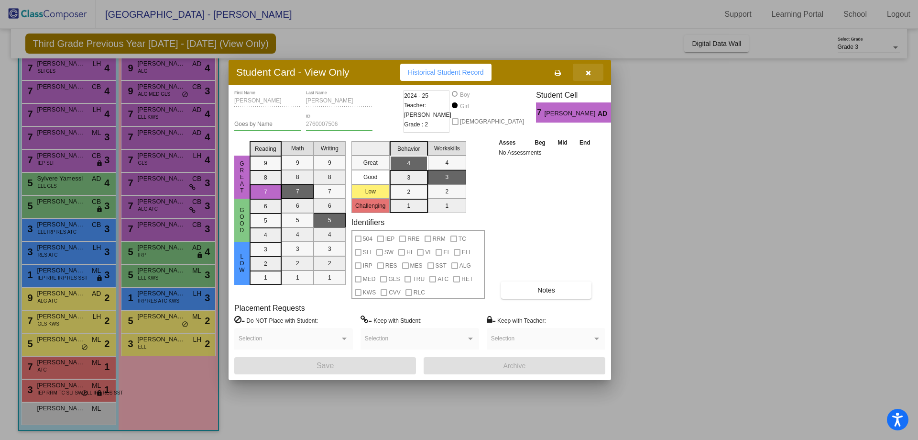
click at [590, 72] on icon "button" at bounding box center [588, 72] width 5 height 7
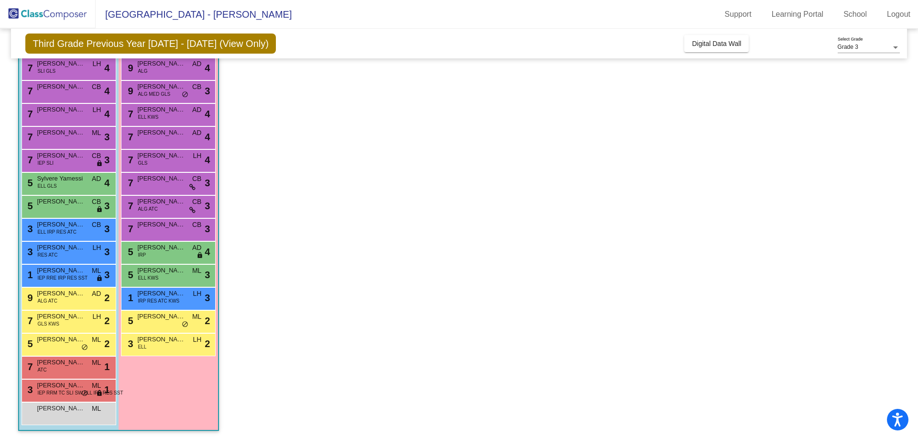
scroll to position [96, 0]
click at [173, 273] on span "[PERSON_NAME]" at bounding box center [161, 270] width 48 height 10
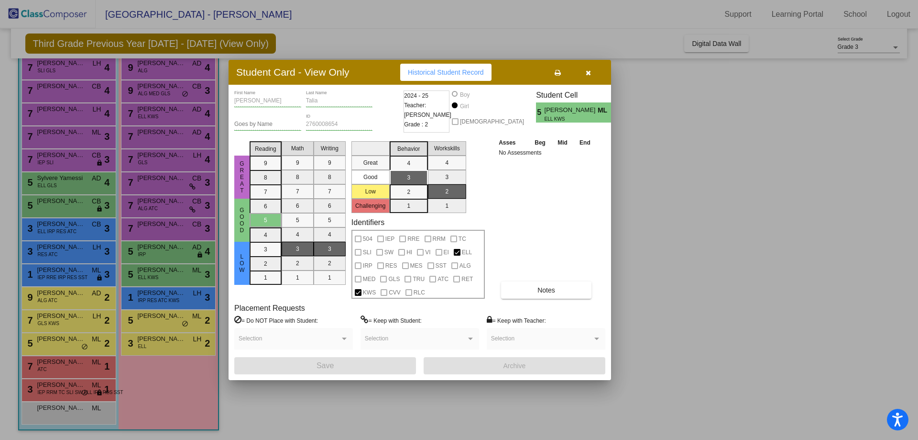
click at [587, 73] on icon "button" at bounding box center [588, 72] width 5 height 7
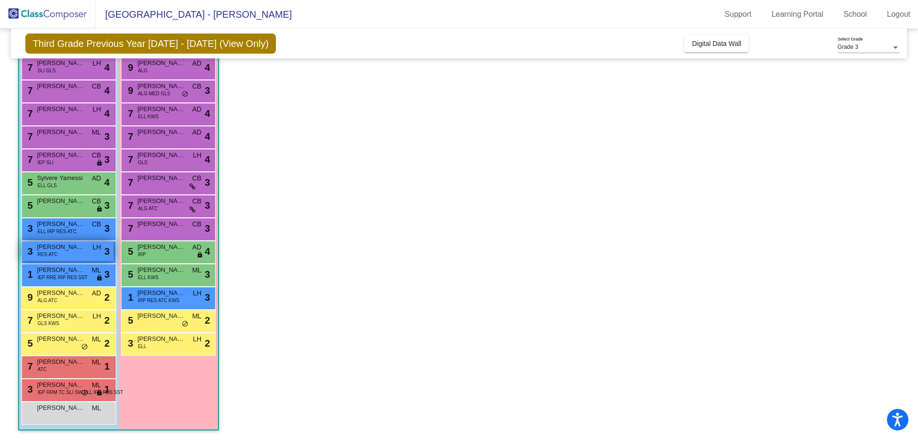
click at [71, 248] on span "[PERSON_NAME]" at bounding box center [61, 247] width 48 height 10
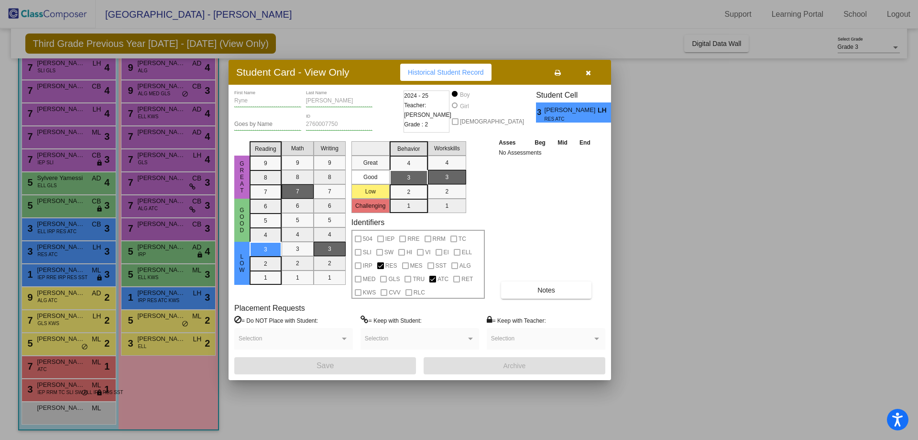
click at [587, 72] on icon "button" at bounding box center [588, 72] width 5 height 7
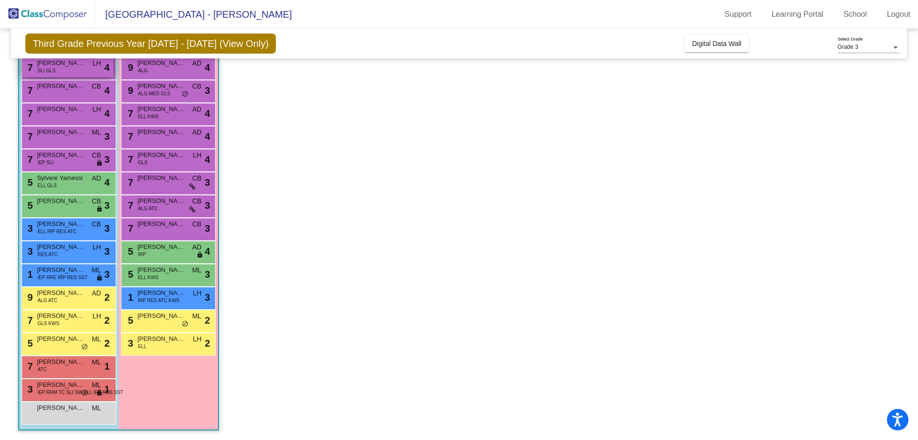
click at [71, 65] on span "[PERSON_NAME]" at bounding box center [61, 63] width 48 height 10
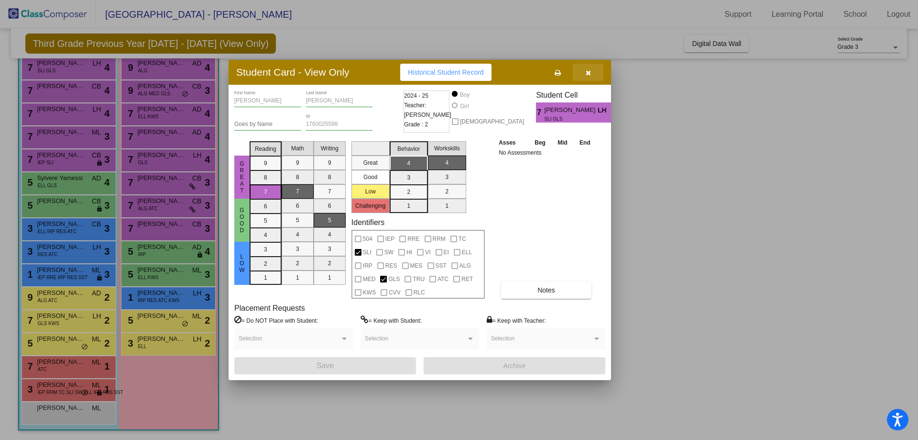
click at [588, 73] on icon "button" at bounding box center [588, 72] width 5 height 7
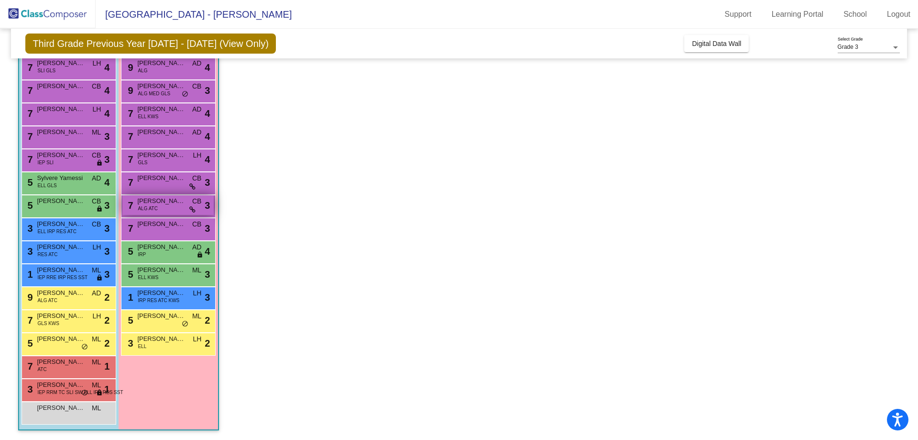
click at [162, 204] on span "[PERSON_NAME]" at bounding box center [161, 201] width 48 height 10
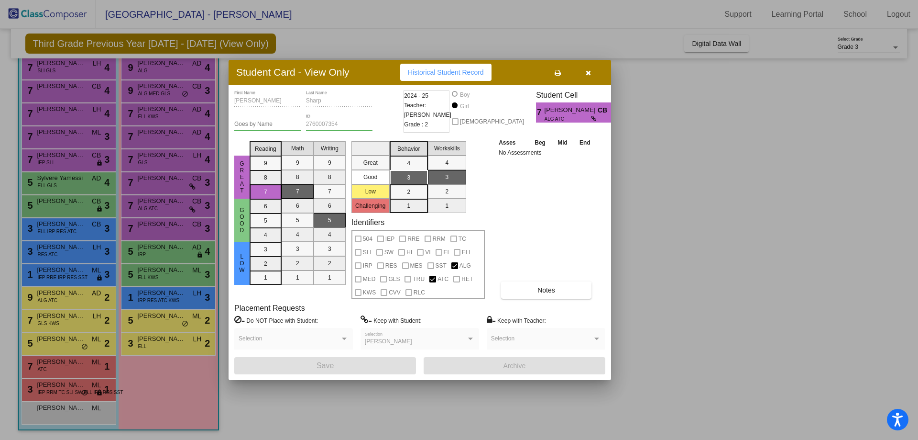
click at [591, 71] on button "button" at bounding box center [588, 72] width 31 height 17
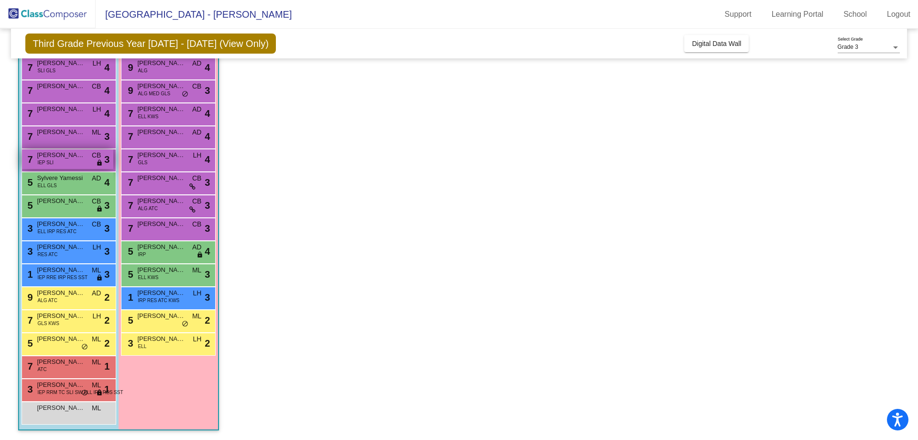
click at [72, 156] on span "[PERSON_NAME]" at bounding box center [61, 155] width 48 height 10
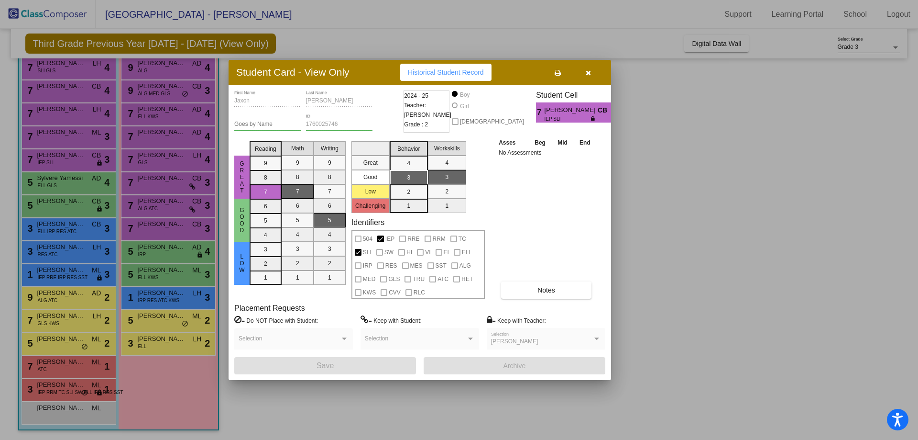
click at [583, 74] on button "button" at bounding box center [588, 72] width 31 height 17
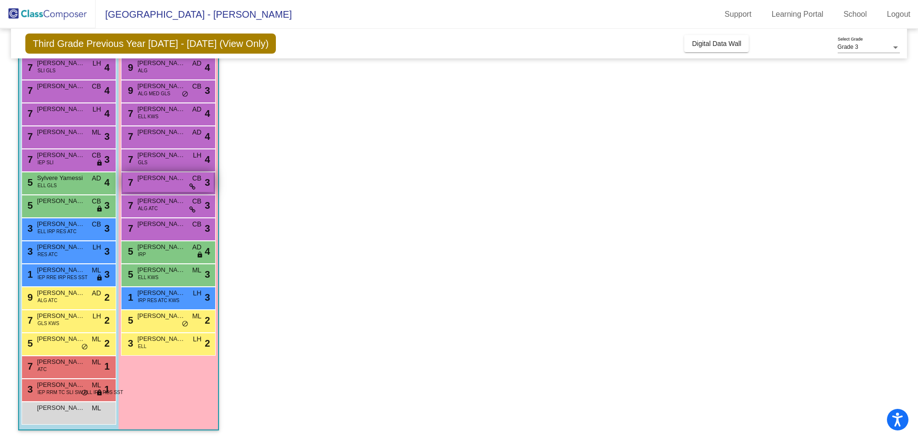
click at [153, 180] on span "[PERSON_NAME]" at bounding box center [161, 178] width 48 height 10
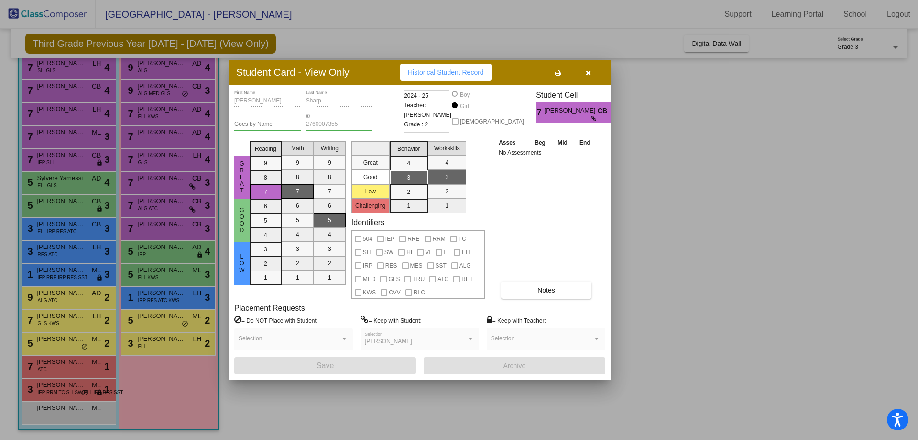
click at [587, 73] on icon "button" at bounding box center [588, 72] width 5 height 7
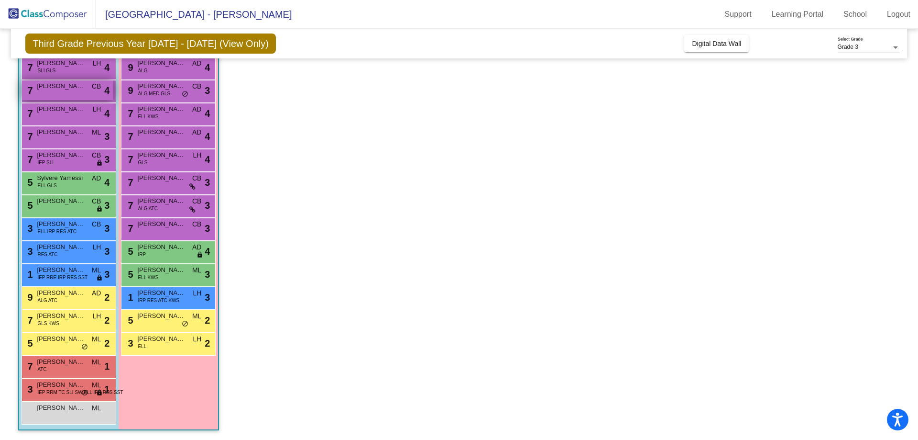
click at [58, 90] on span "[PERSON_NAME]" at bounding box center [61, 86] width 48 height 10
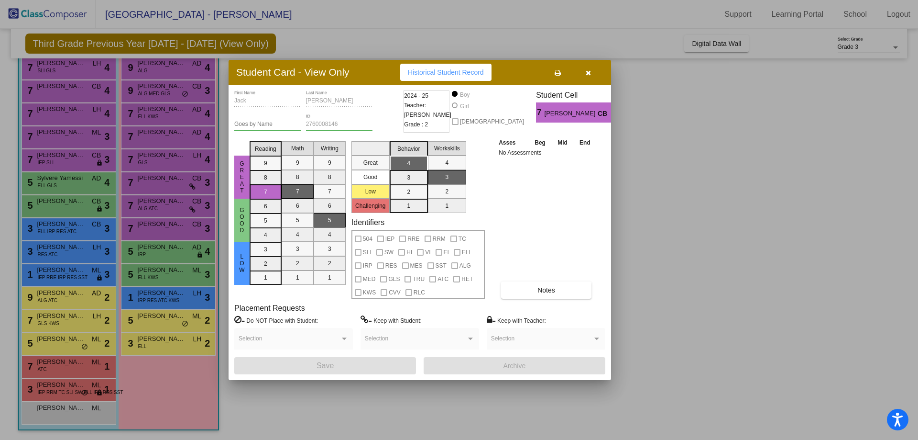
click at [589, 73] on icon "button" at bounding box center [588, 72] width 5 height 7
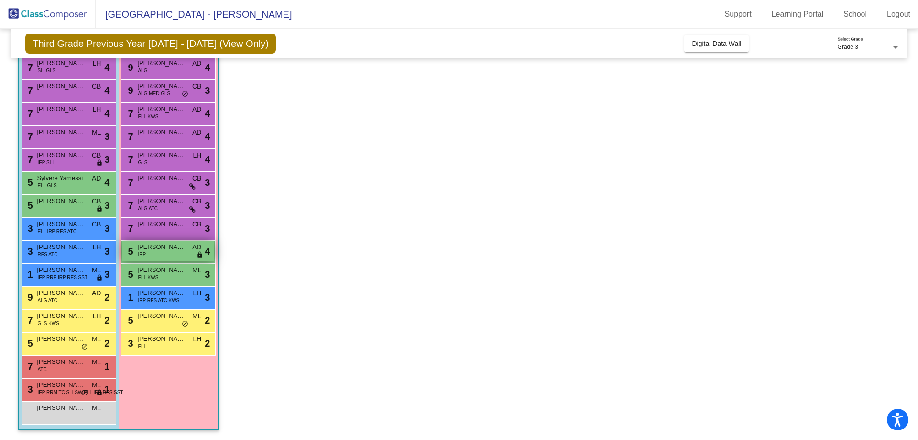
click at [177, 251] on span "[PERSON_NAME]" at bounding box center [161, 247] width 48 height 10
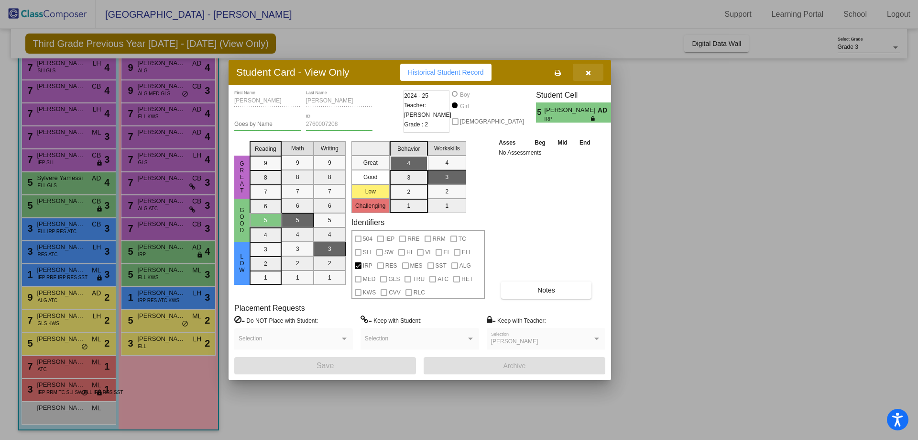
click at [588, 74] on icon "button" at bounding box center [588, 72] width 5 height 7
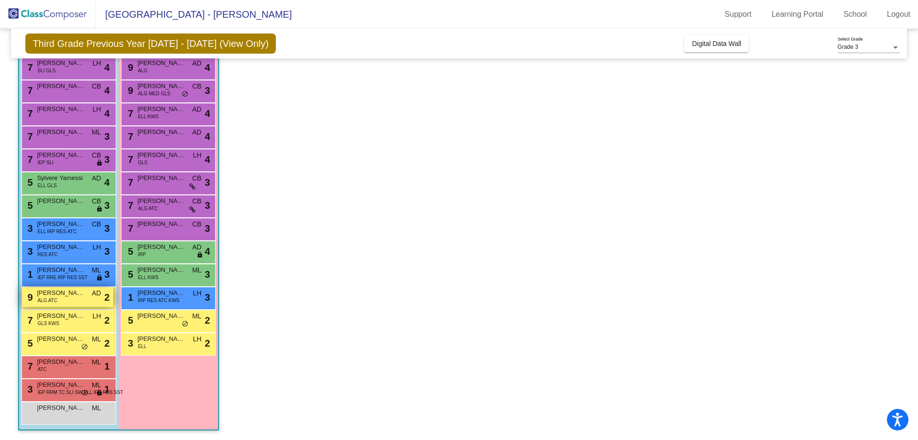
click at [67, 292] on span "[PERSON_NAME]" at bounding box center [61, 293] width 48 height 10
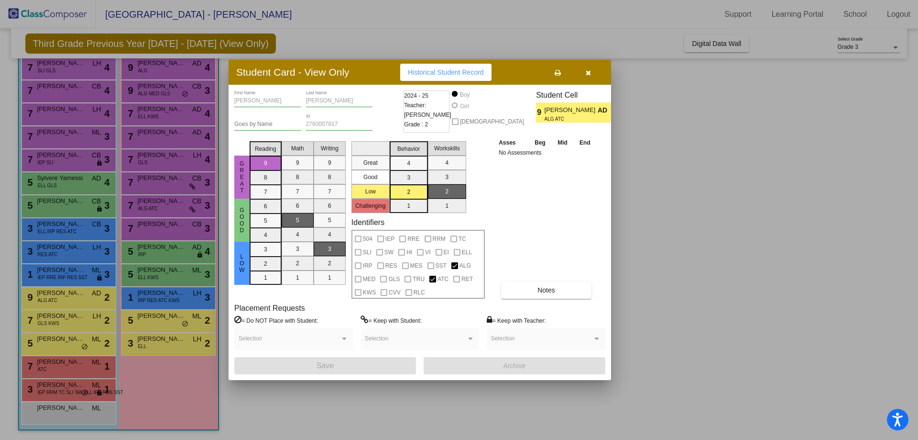
click at [744, 286] on div at bounding box center [459, 220] width 918 height 440
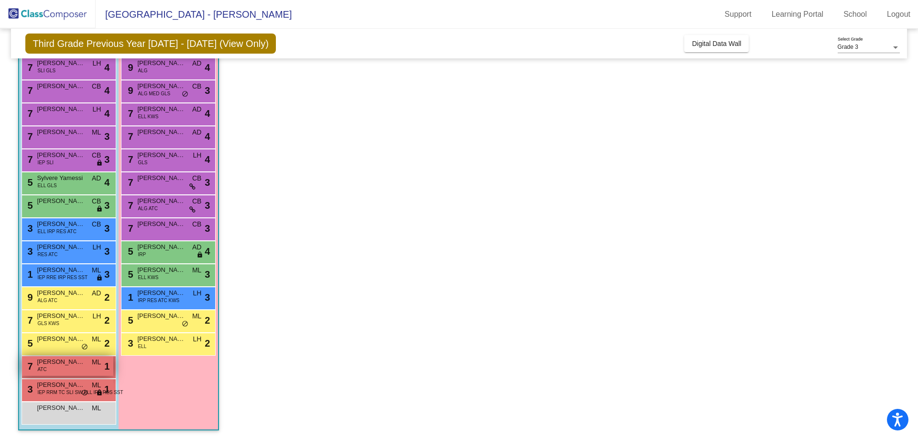
click at [69, 367] on div "7 [PERSON_NAME] ATC ML lock do_not_disturb_alt 1" at bounding box center [67, 366] width 91 height 20
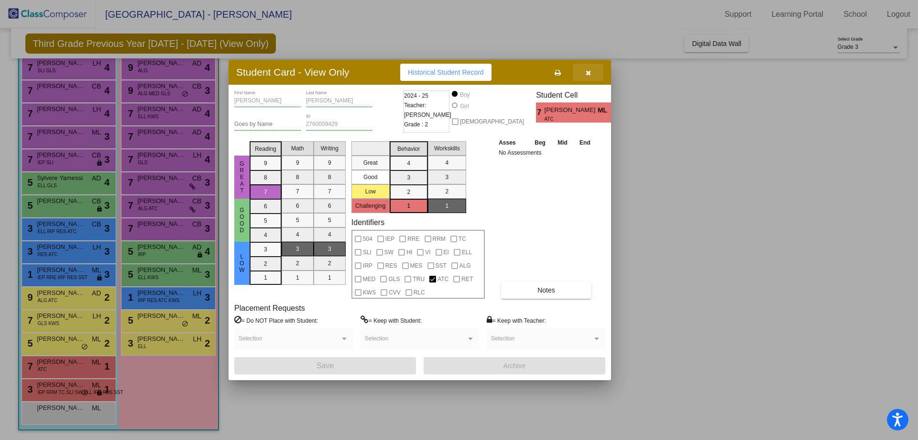
click at [587, 73] on icon "button" at bounding box center [588, 72] width 5 height 7
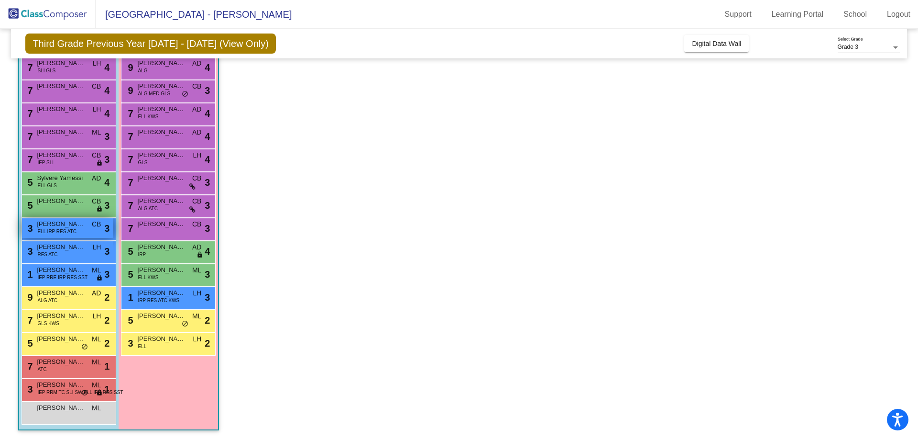
click at [69, 227] on span "[PERSON_NAME] [PERSON_NAME]" at bounding box center [61, 224] width 48 height 10
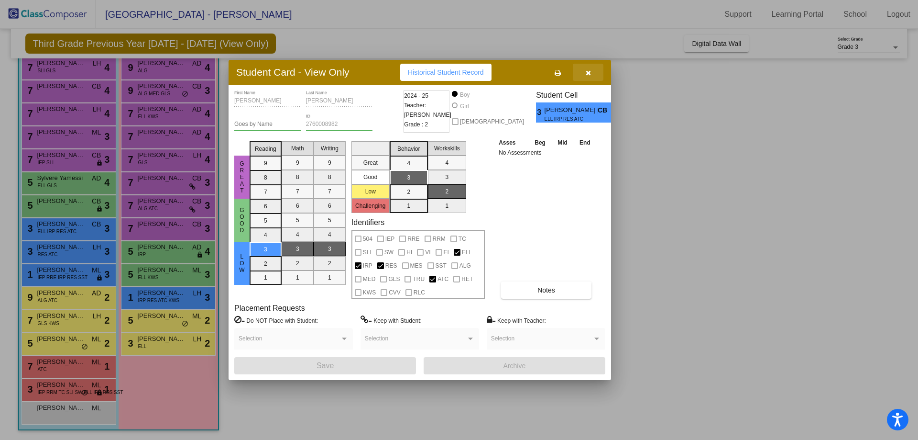
click at [590, 72] on icon "button" at bounding box center [588, 72] width 5 height 7
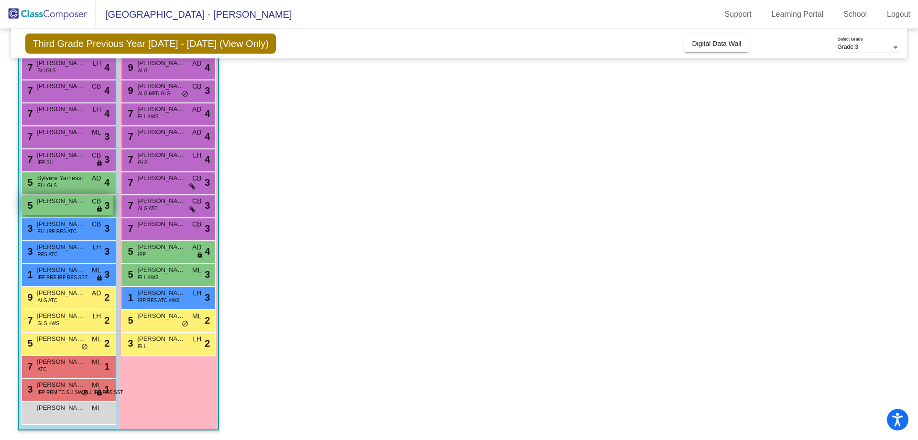
click at [62, 202] on span "[PERSON_NAME]" at bounding box center [61, 201] width 48 height 10
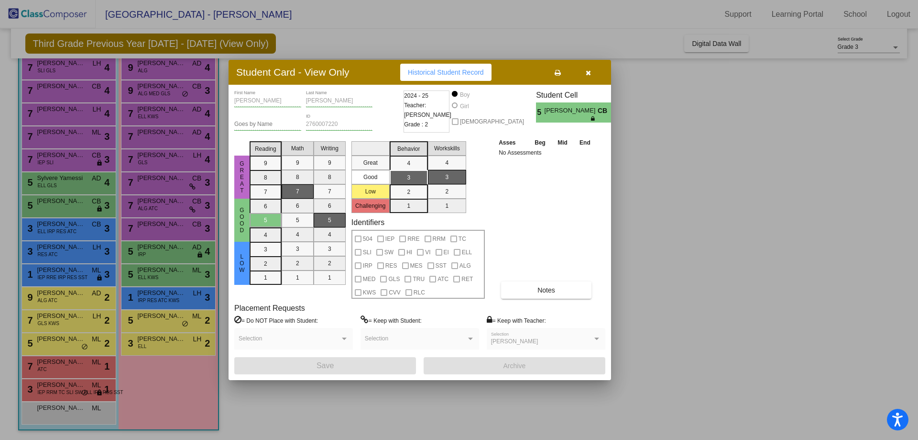
click at [62, 110] on div at bounding box center [459, 220] width 918 height 440
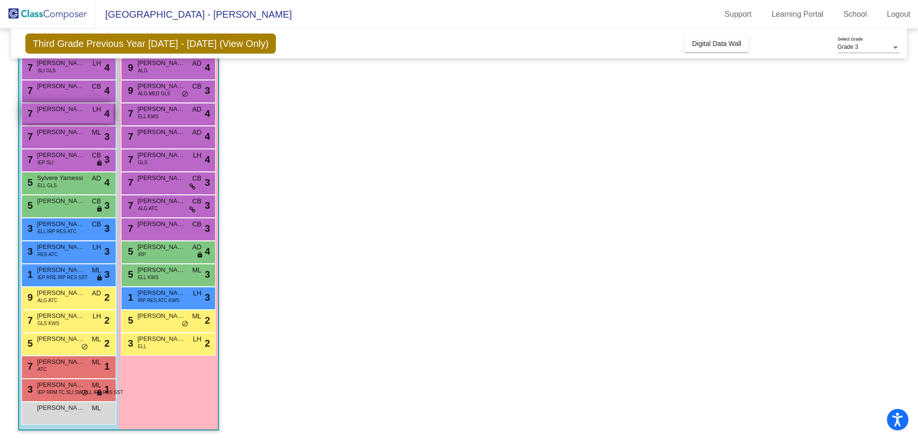
click at [61, 110] on span "[PERSON_NAME]" at bounding box center [61, 109] width 48 height 10
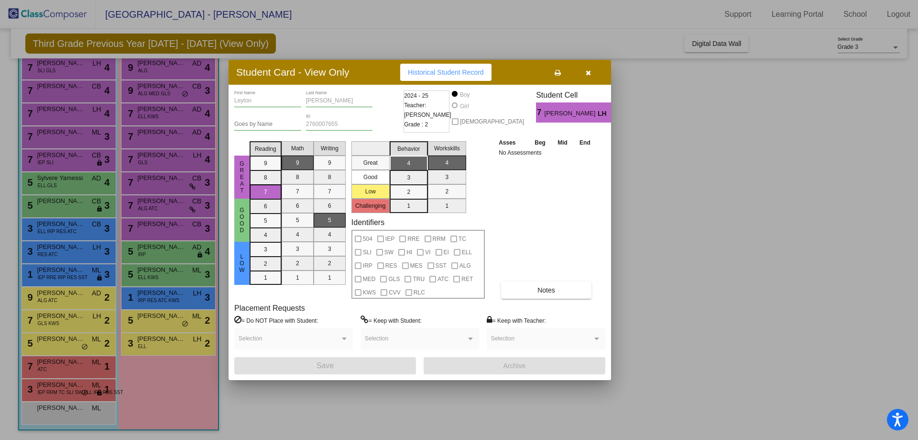
click at [171, 345] on div at bounding box center [459, 220] width 918 height 440
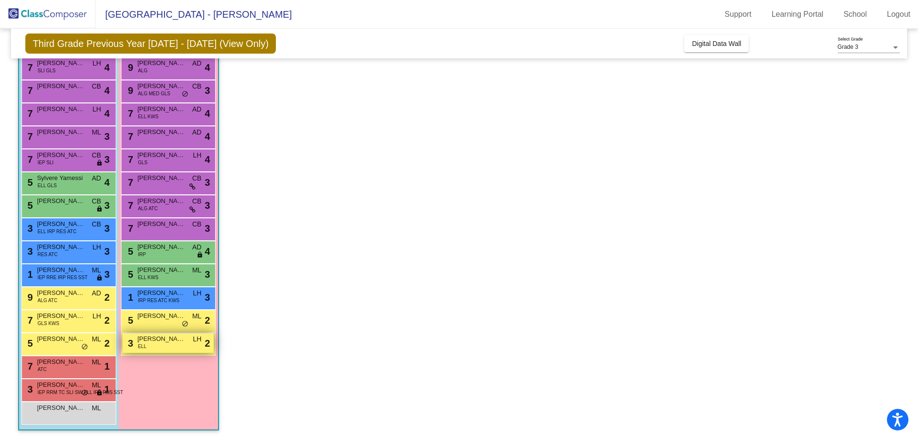
click at [171, 343] on div "3 [PERSON_NAME] [PERSON_NAME] lock do_not_disturb_alt 2" at bounding box center [167, 343] width 91 height 20
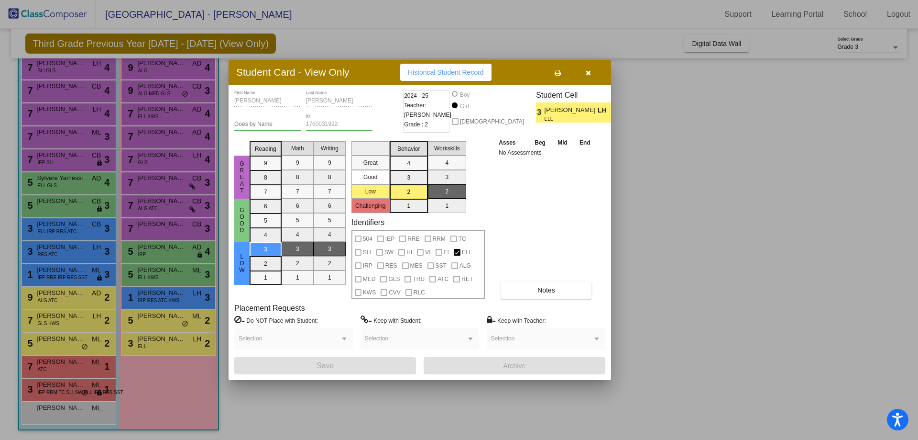
click at [590, 70] on icon "button" at bounding box center [588, 72] width 5 height 7
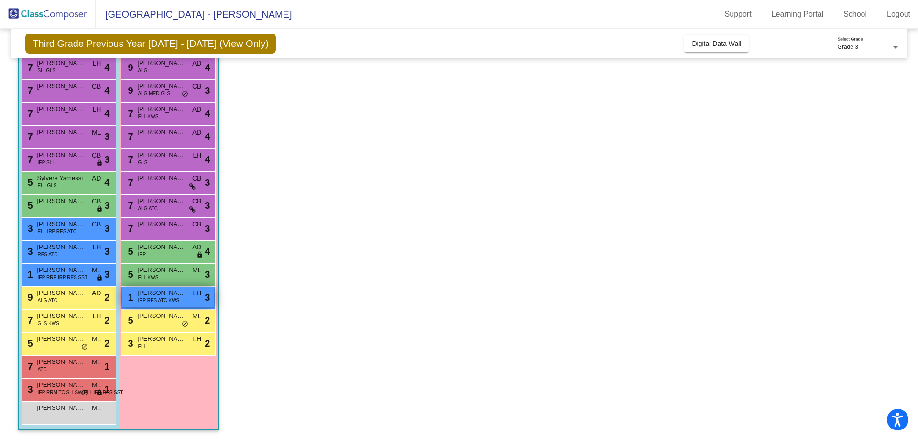
click at [154, 295] on span "[PERSON_NAME]" at bounding box center [161, 293] width 48 height 10
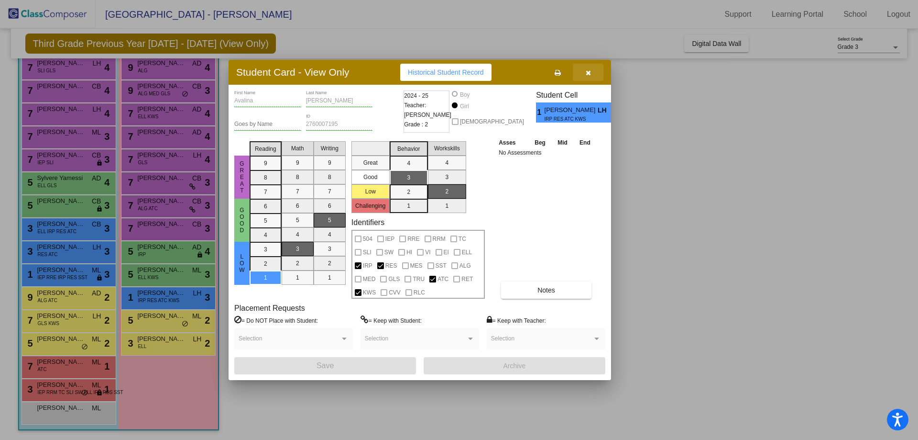
click at [586, 72] on icon "button" at bounding box center [588, 72] width 5 height 7
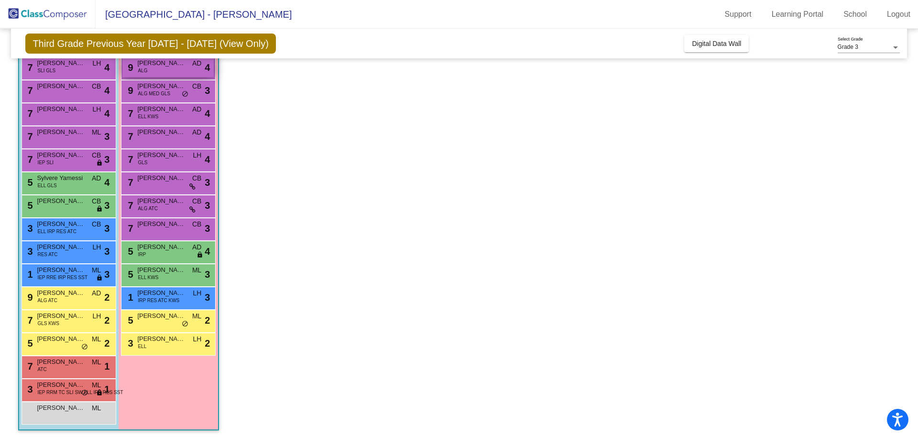
click at [144, 65] on span "[PERSON_NAME]" at bounding box center [161, 63] width 48 height 10
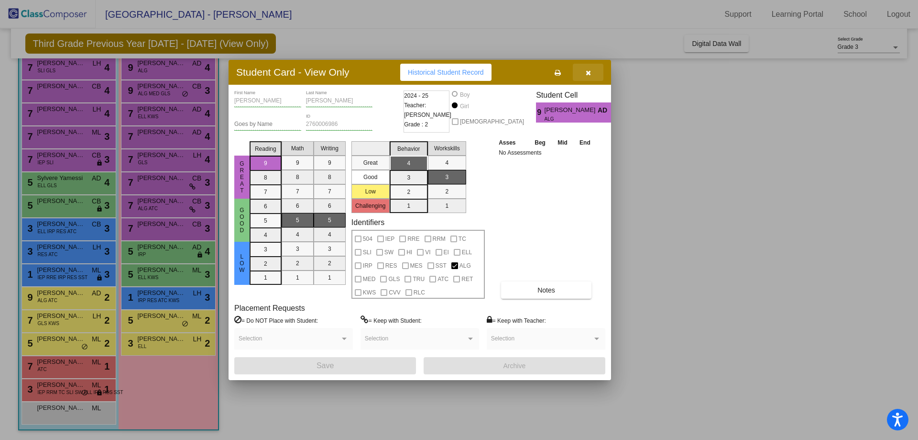
click at [588, 72] on icon "button" at bounding box center [588, 72] width 5 height 7
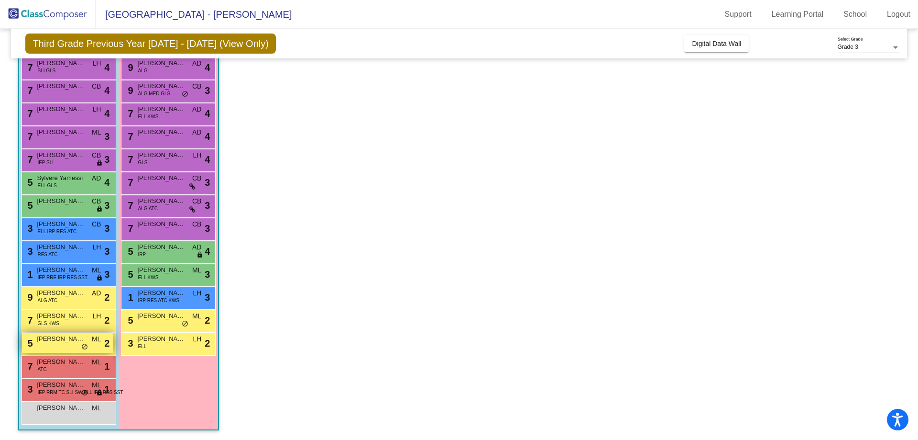
click at [66, 340] on span "[PERSON_NAME]" at bounding box center [61, 339] width 48 height 10
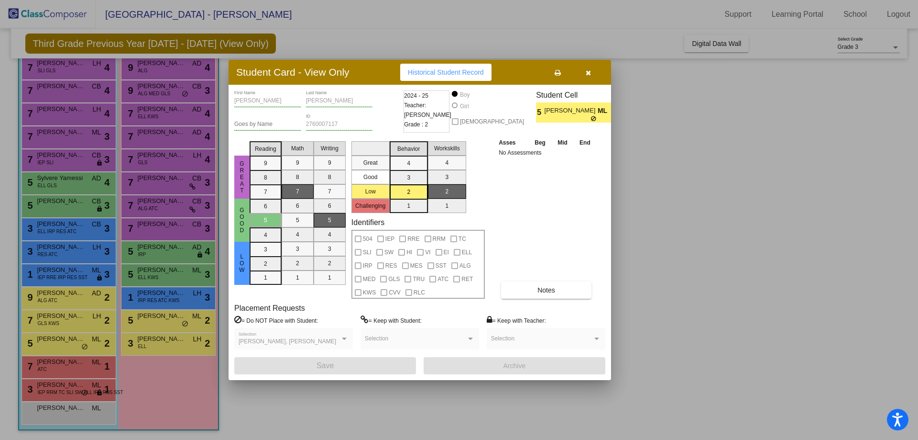
click at [590, 72] on icon "button" at bounding box center [588, 72] width 5 height 7
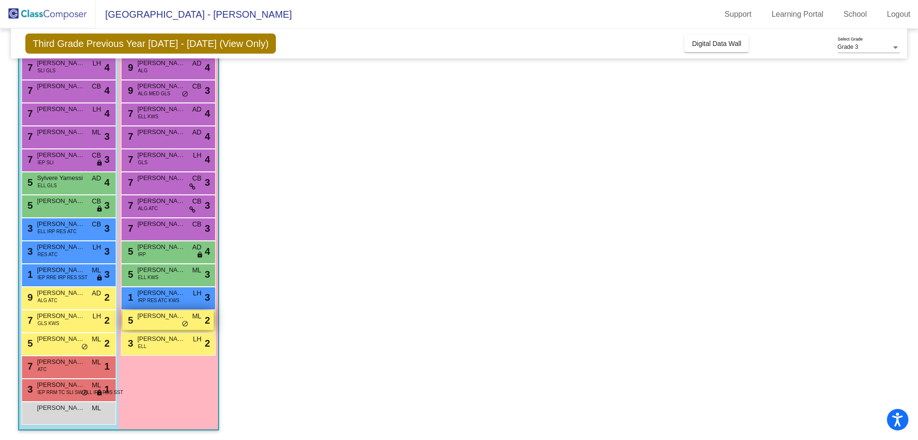
click at [169, 320] on span "[PERSON_NAME]" at bounding box center [161, 316] width 48 height 10
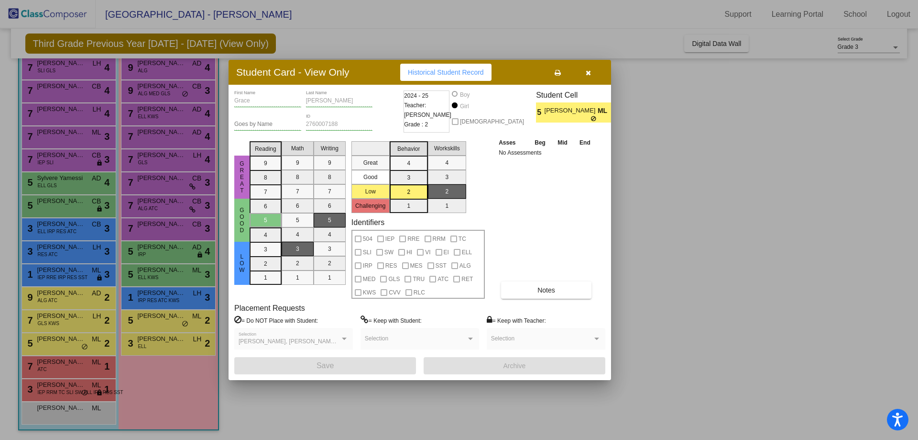
click at [587, 73] on icon "button" at bounding box center [588, 72] width 5 height 7
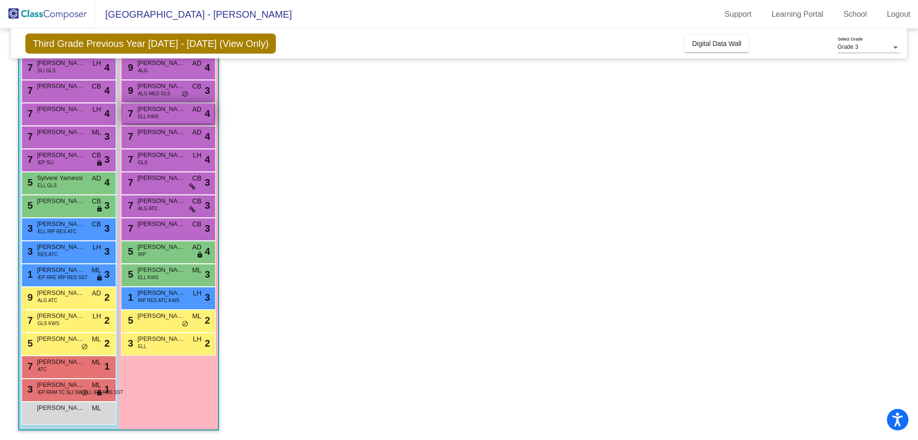
click at [174, 114] on div "7 [PERSON_NAME] ELL KWS AD lock do_not_disturb_alt 4" at bounding box center [167, 113] width 91 height 20
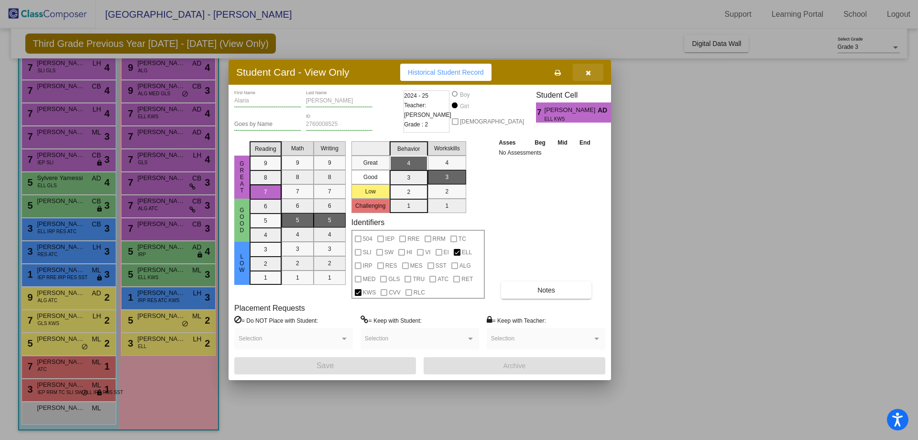
click at [593, 72] on button "button" at bounding box center [588, 72] width 31 height 17
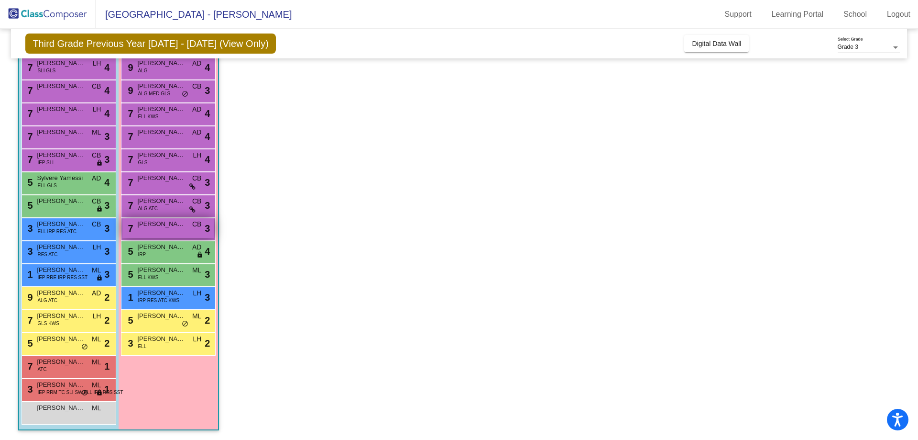
click at [176, 228] on span "[PERSON_NAME]" at bounding box center [161, 224] width 48 height 10
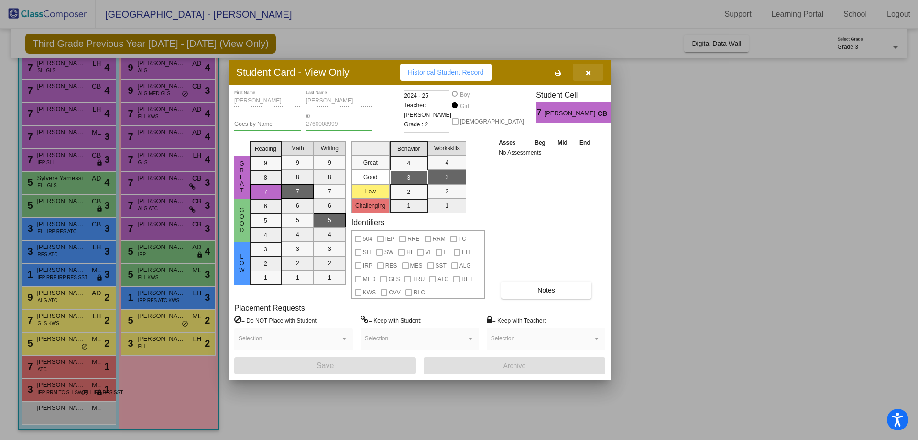
drag, startPoint x: 587, startPoint y: 73, endPoint x: 569, endPoint y: 78, distance: 18.5
click at [587, 74] on icon "button" at bounding box center [588, 72] width 5 height 7
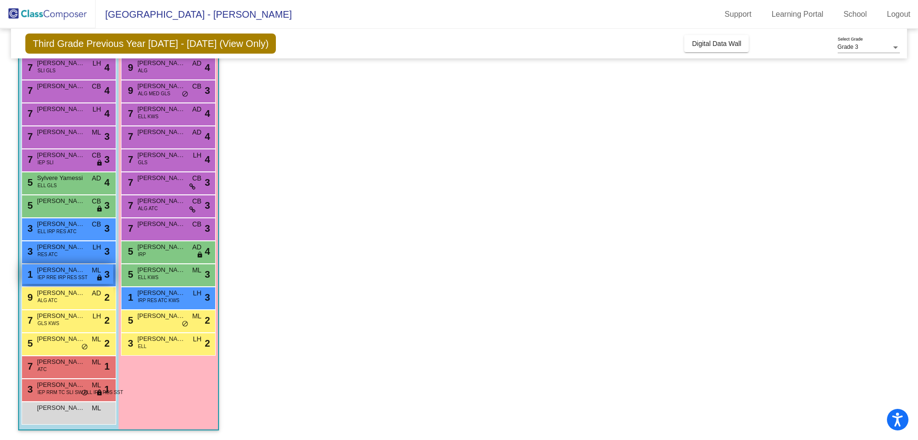
click at [68, 275] on span "IEP RRE IRP RES SST" at bounding box center [62, 277] width 50 height 7
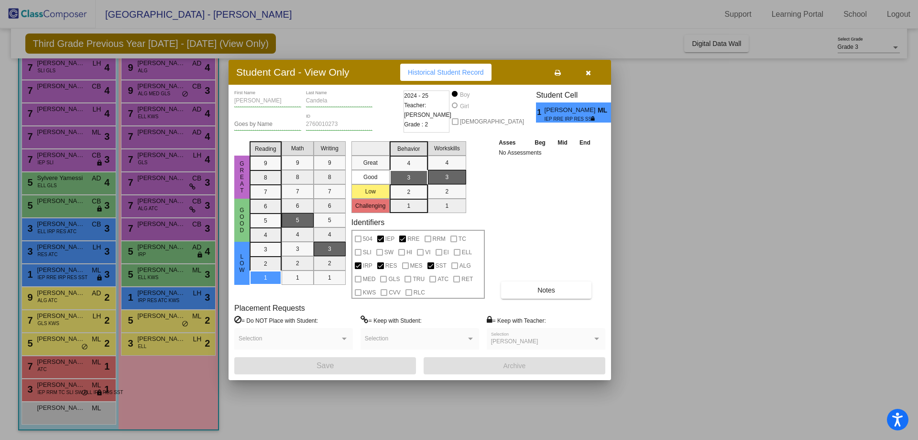
click at [590, 73] on icon "button" at bounding box center [588, 72] width 5 height 7
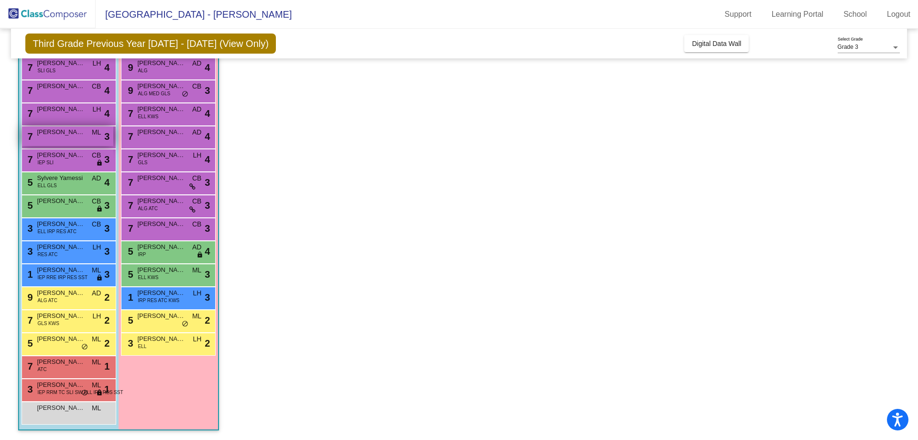
click at [69, 133] on span "[PERSON_NAME]" at bounding box center [61, 132] width 48 height 10
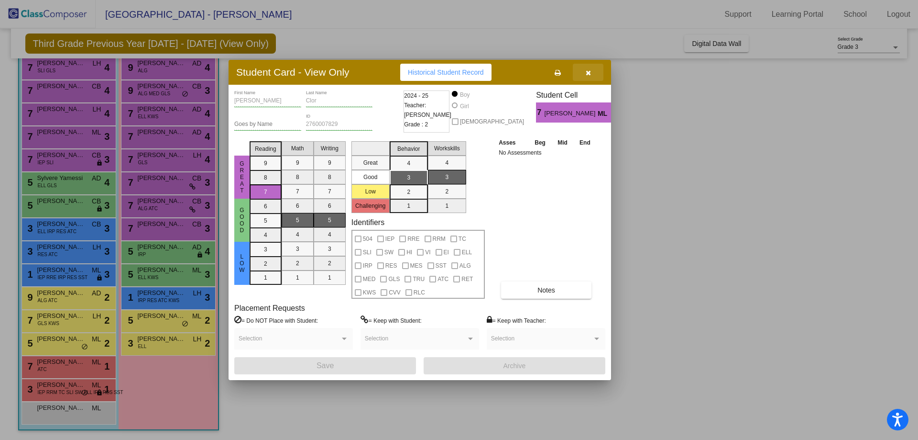
click at [591, 74] on button "button" at bounding box center [588, 72] width 31 height 17
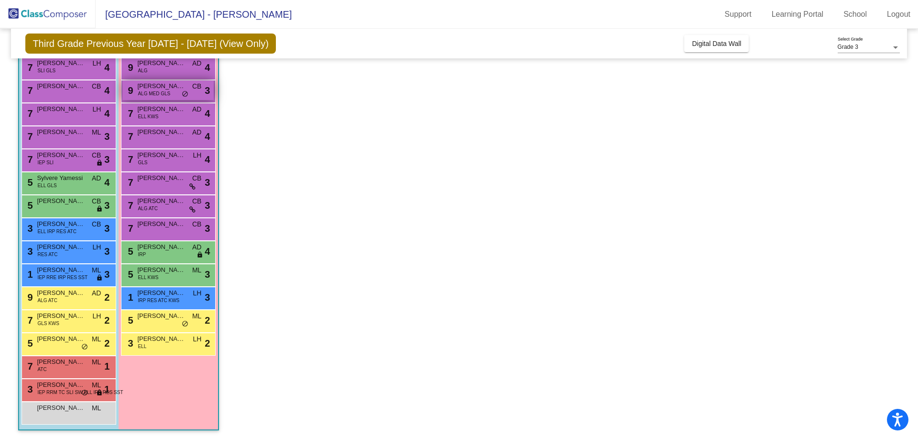
click at [160, 84] on span "[PERSON_NAME]" at bounding box center [161, 86] width 48 height 10
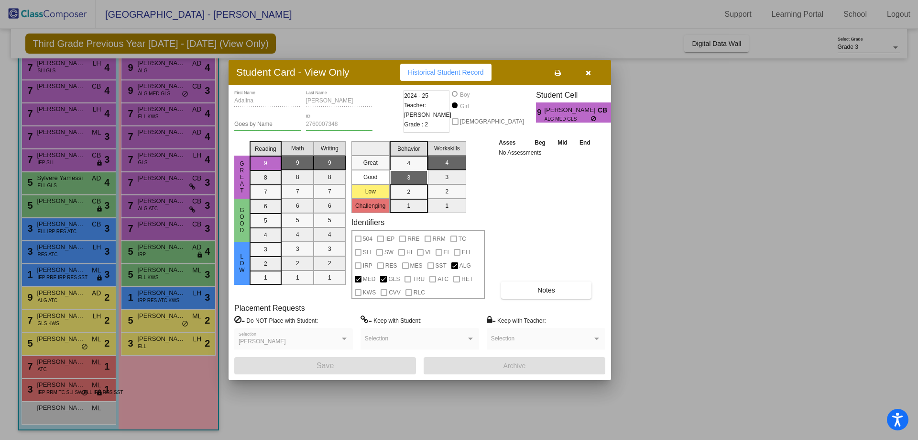
click at [590, 74] on icon "button" at bounding box center [588, 72] width 5 height 7
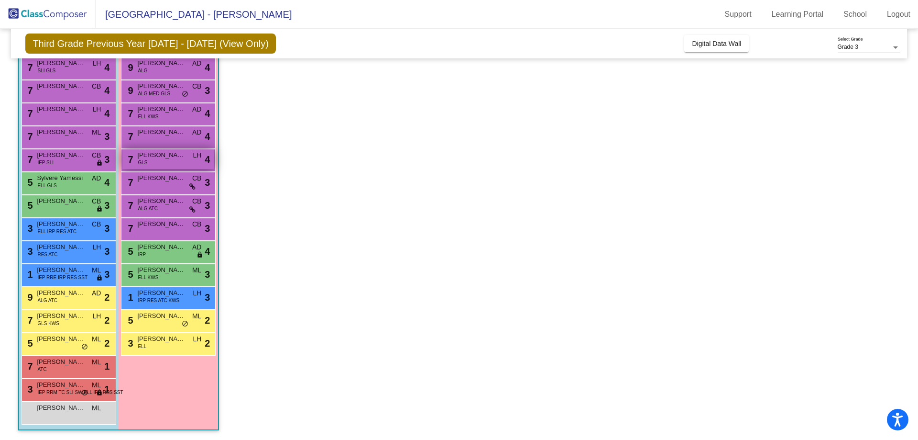
click at [151, 161] on div "7 [PERSON_NAME] GLS LH lock do_not_disturb_alt 4" at bounding box center [167, 159] width 91 height 20
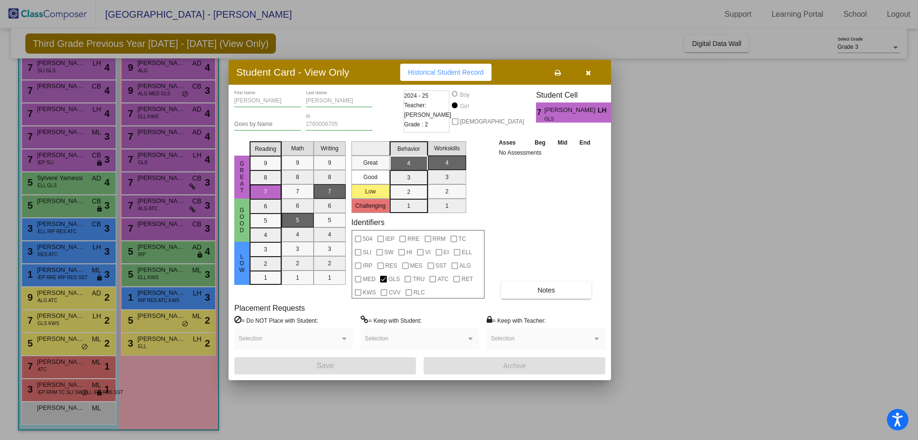
click at [592, 75] on button "button" at bounding box center [588, 72] width 31 height 17
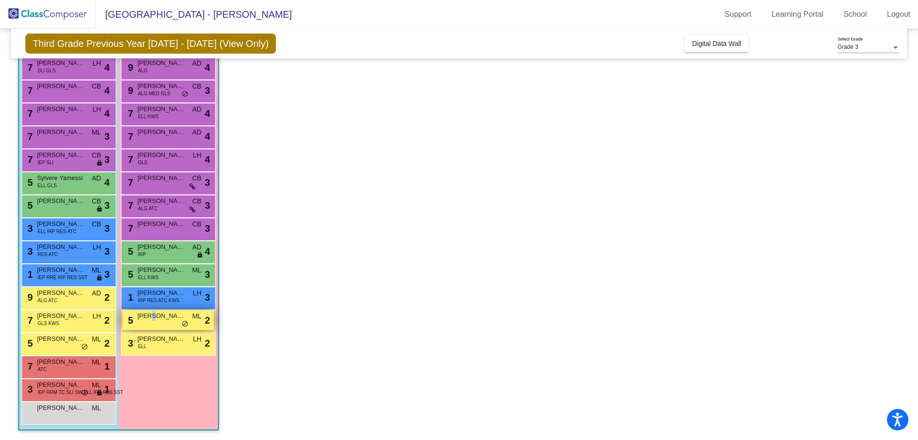
click at [154, 316] on span "[PERSON_NAME]" at bounding box center [161, 316] width 48 height 10
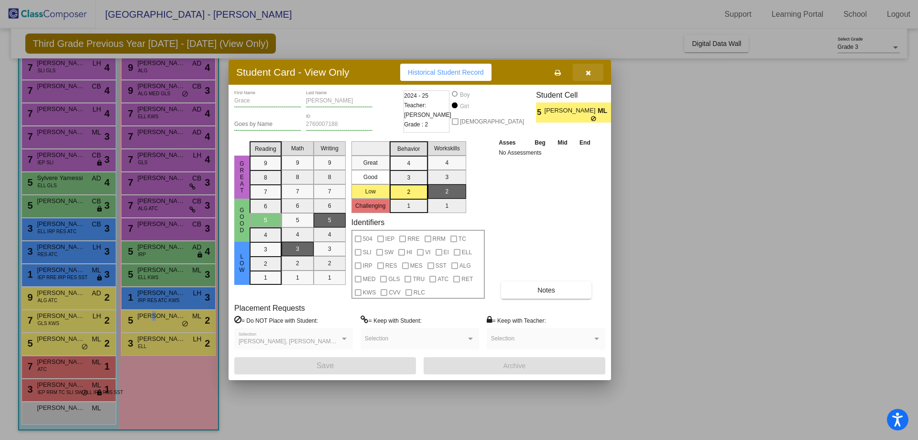
click at [588, 73] on icon "button" at bounding box center [588, 72] width 5 height 7
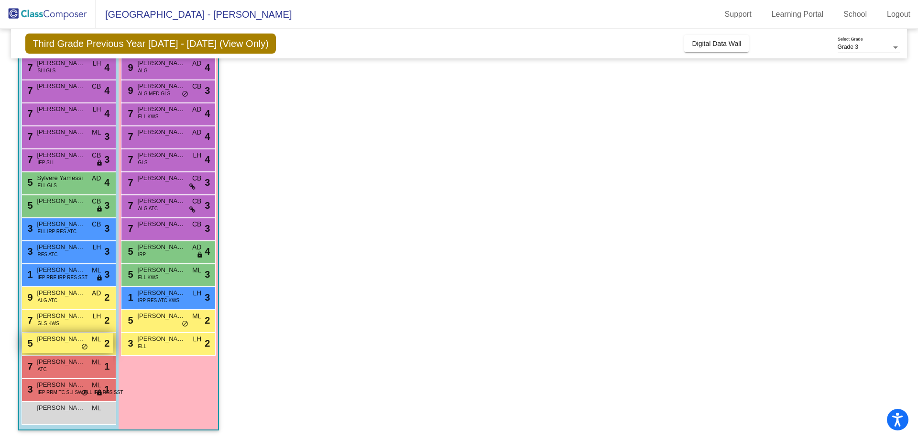
click at [66, 342] on span "[PERSON_NAME]" at bounding box center [61, 339] width 48 height 10
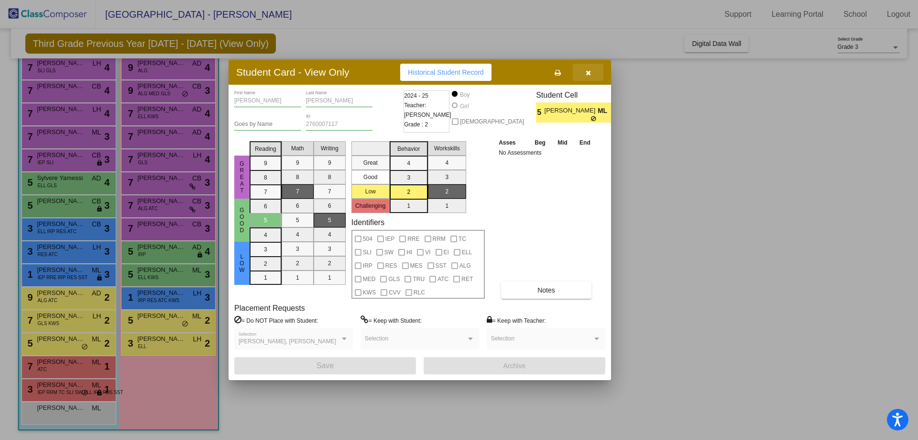
click at [587, 74] on icon "button" at bounding box center [588, 72] width 5 height 7
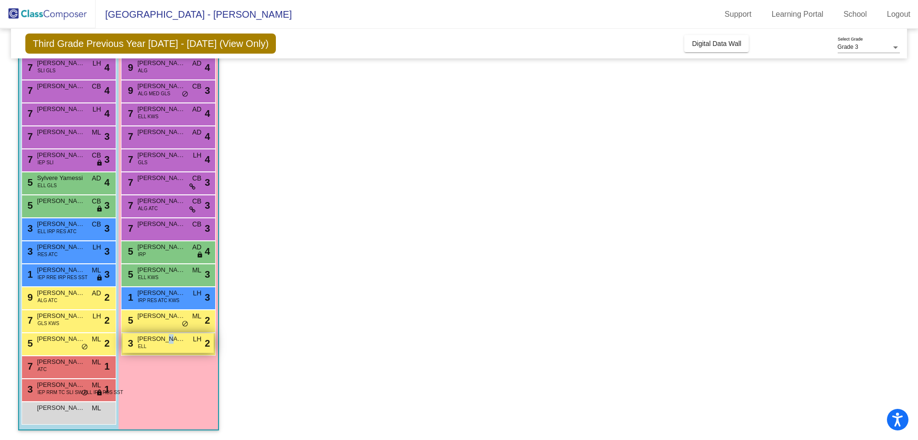
click at [164, 340] on span "[PERSON_NAME]" at bounding box center [161, 339] width 48 height 10
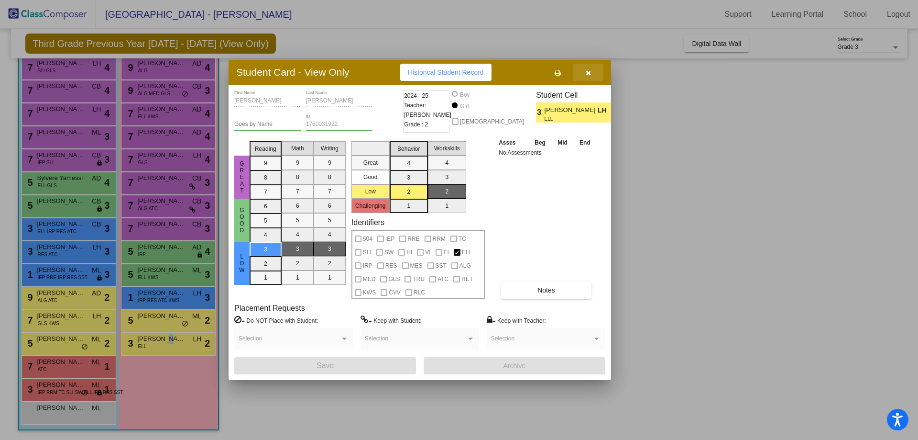
click at [588, 69] on span "button" at bounding box center [588, 72] width 5 height 8
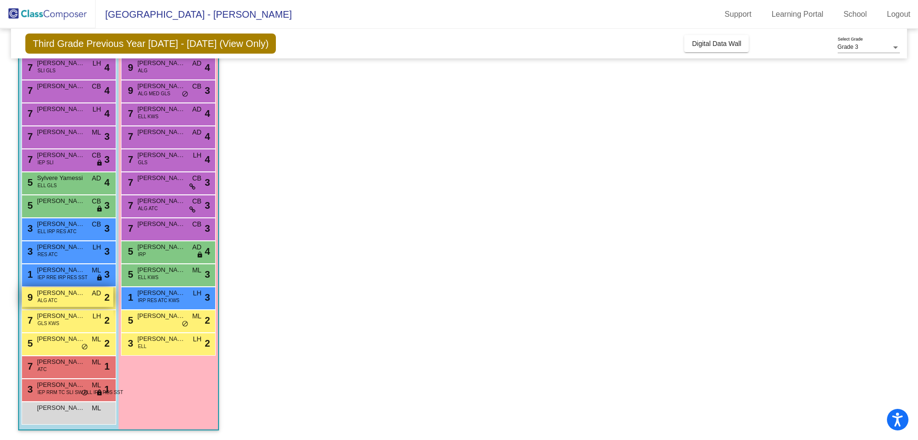
click at [86, 297] on div "9 [PERSON_NAME] ALG ATC AD lock do_not_disturb_alt 2" at bounding box center [67, 297] width 91 height 20
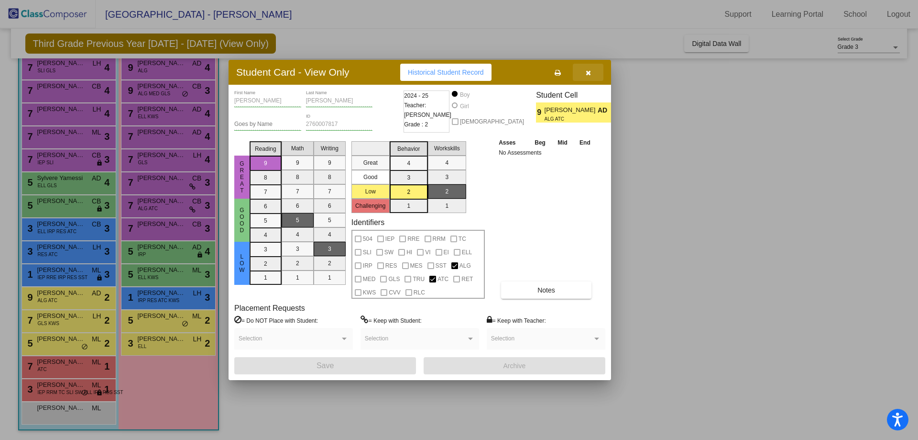
click at [589, 73] on icon "button" at bounding box center [588, 72] width 5 height 7
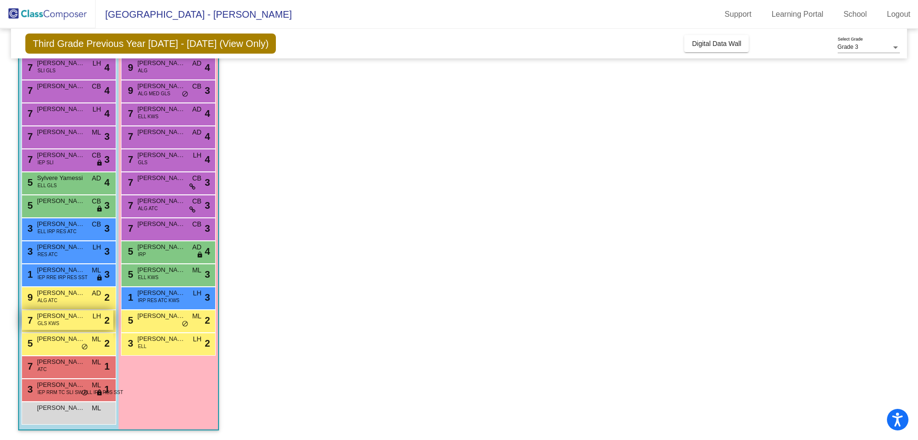
click at [80, 318] on span "[PERSON_NAME]" at bounding box center [61, 316] width 48 height 10
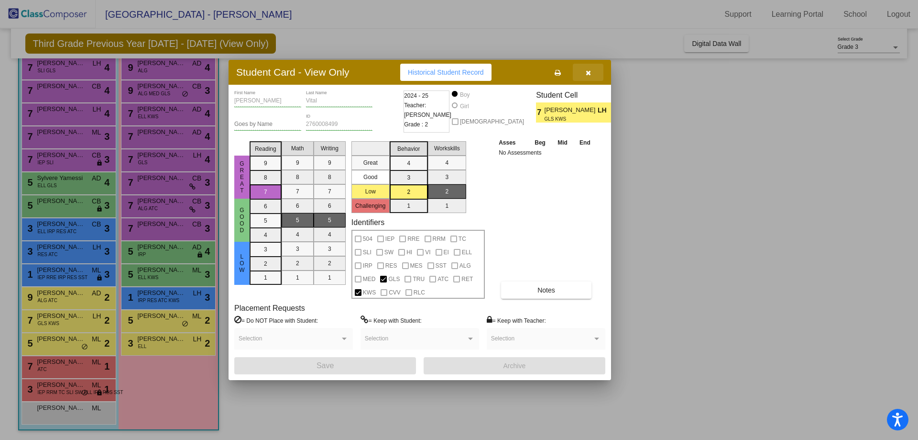
click at [586, 75] on icon "button" at bounding box center [588, 72] width 5 height 7
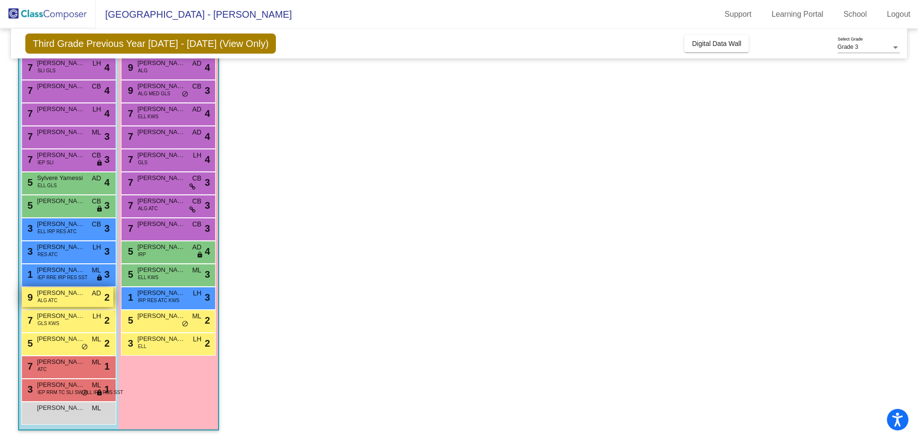
click at [73, 295] on span "[PERSON_NAME]" at bounding box center [61, 293] width 48 height 10
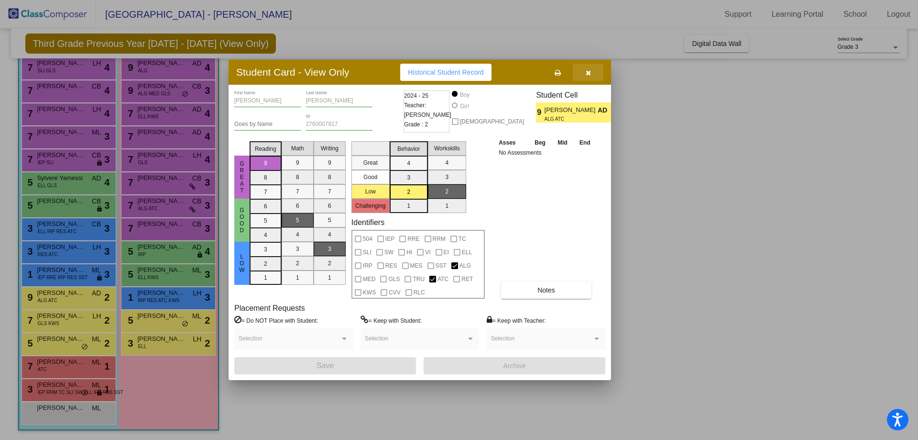
click at [587, 74] on icon "button" at bounding box center [588, 72] width 5 height 7
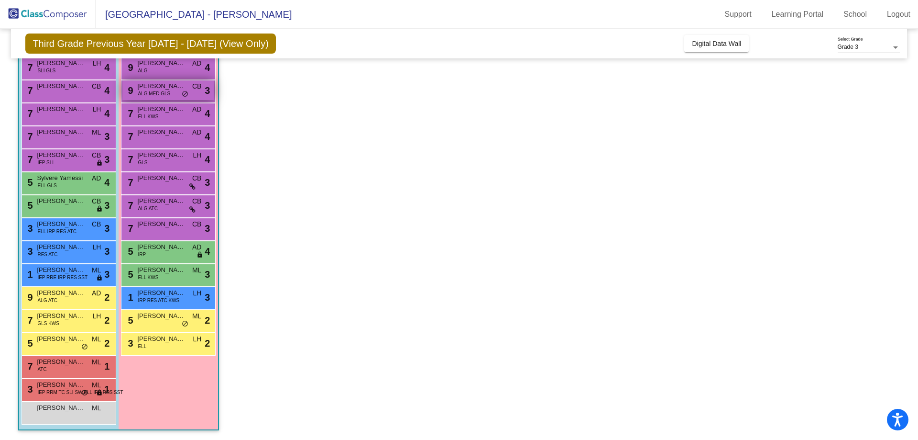
click at [158, 87] on span "[PERSON_NAME]" at bounding box center [161, 86] width 48 height 10
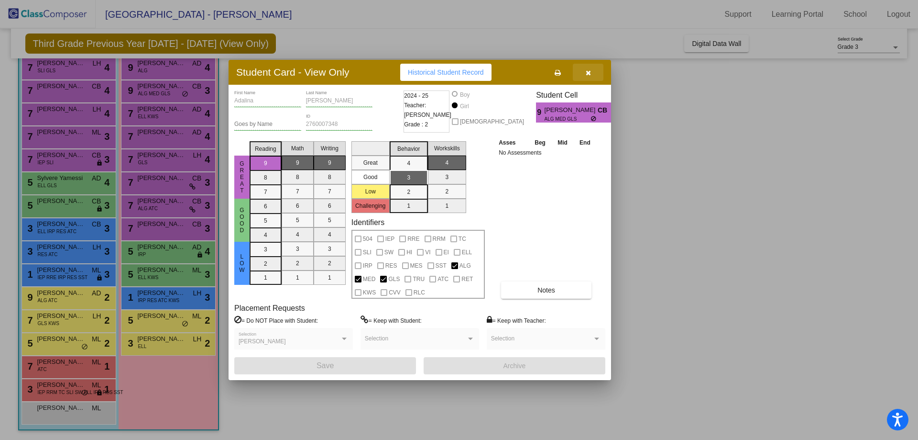
click at [586, 73] on icon "button" at bounding box center [588, 72] width 5 height 7
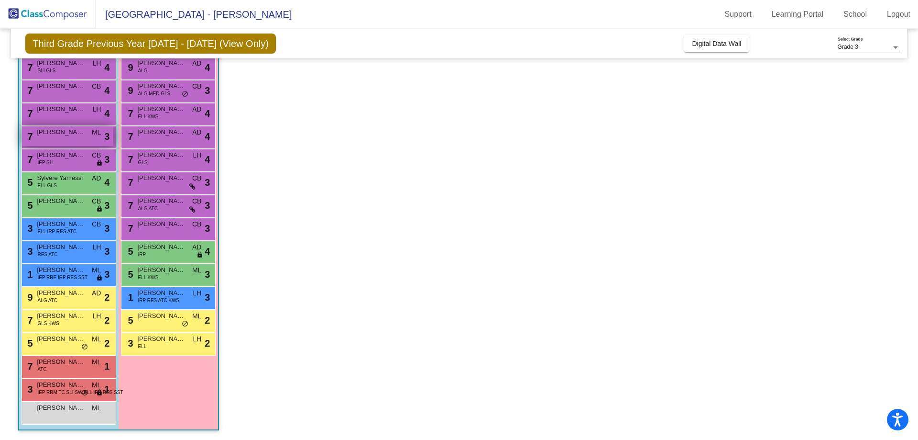
click at [69, 132] on span "[PERSON_NAME]" at bounding box center [61, 132] width 48 height 10
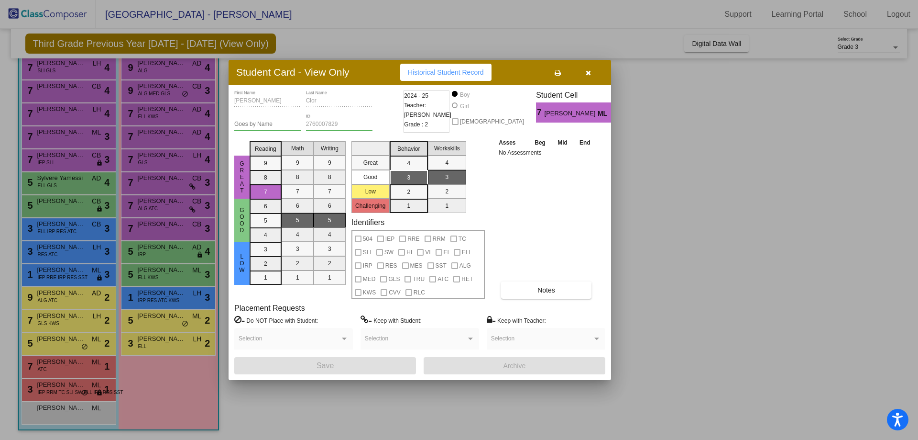
click at [588, 74] on icon "button" at bounding box center [588, 72] width 5 height 7
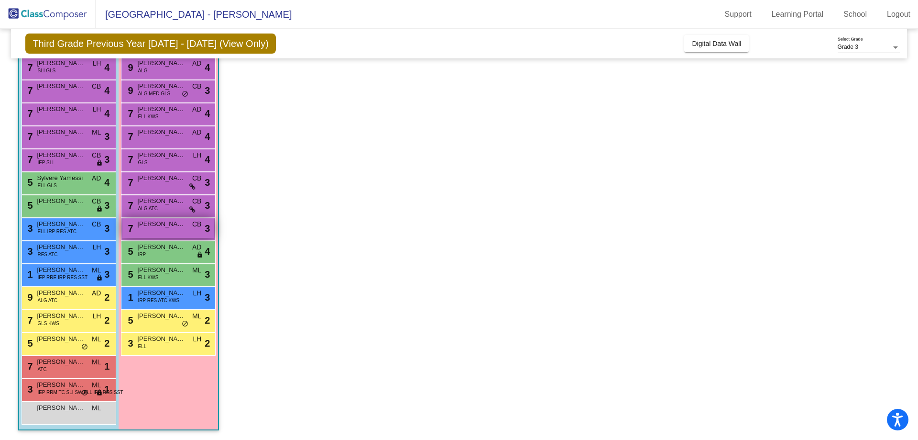
click at [168, 229] on div "7 [PERSON_NAME] CB lock do_not_disturb_alt 3" at bounding box center [167, 228] width 91 height 20
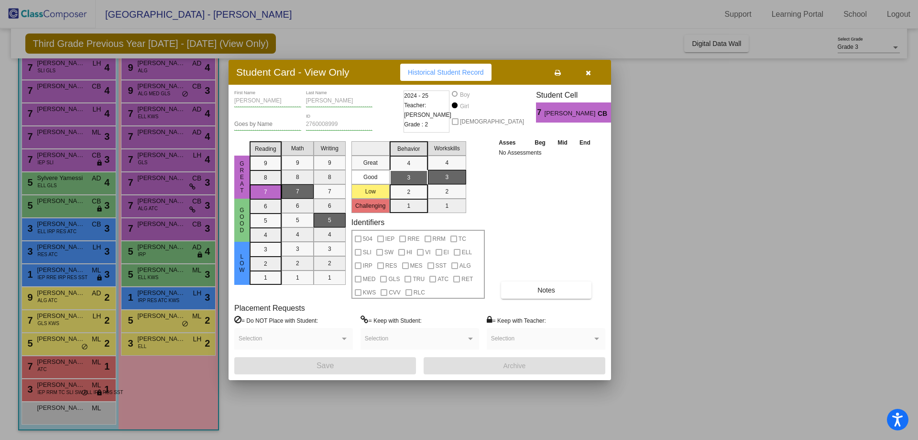
click at [589, 76] on icon "button" at bounding box center [588, 72] width 5 height 7
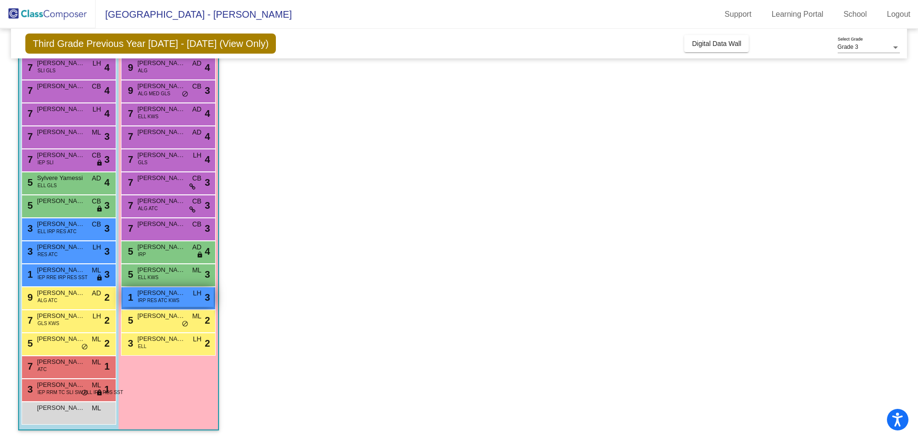
click at [171, 295] on span "[PERSON_NAME]" at bounding box center [161, 293] width 48 height 10
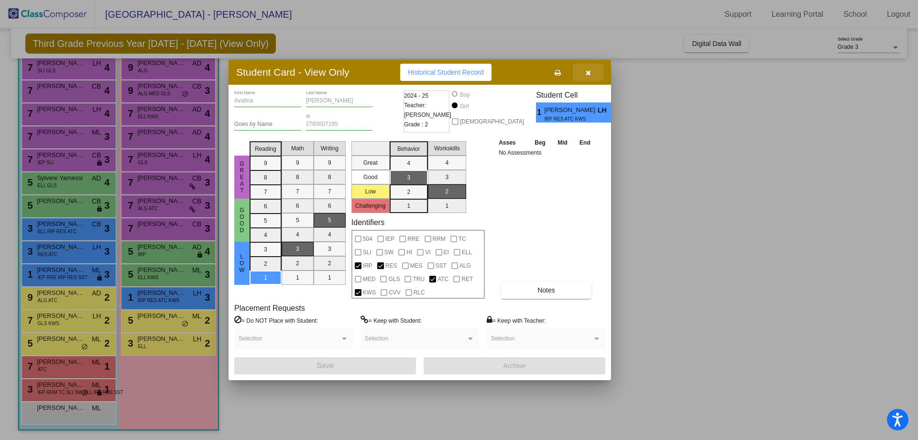
click at [591, 72] on icon "button" at bounding box center [588, 72] width 5 height 7
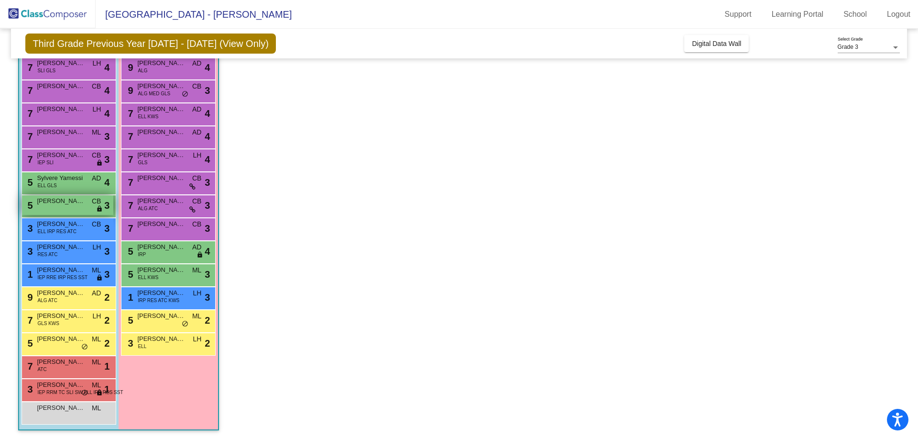
click at [66, 202] on span "[PERSON_NAME]" at bounding box center [61, 201] width 48 height 10
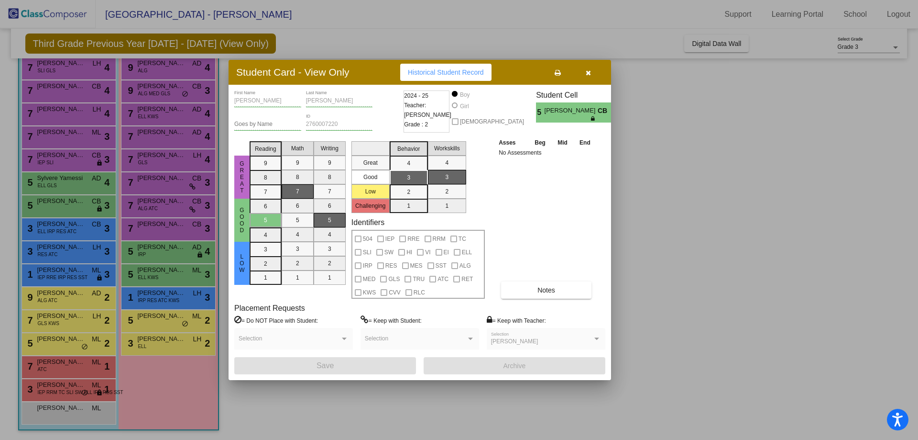
click at [588, 71] on icon "button" at bounding box center [588, 72] width 5 height 7
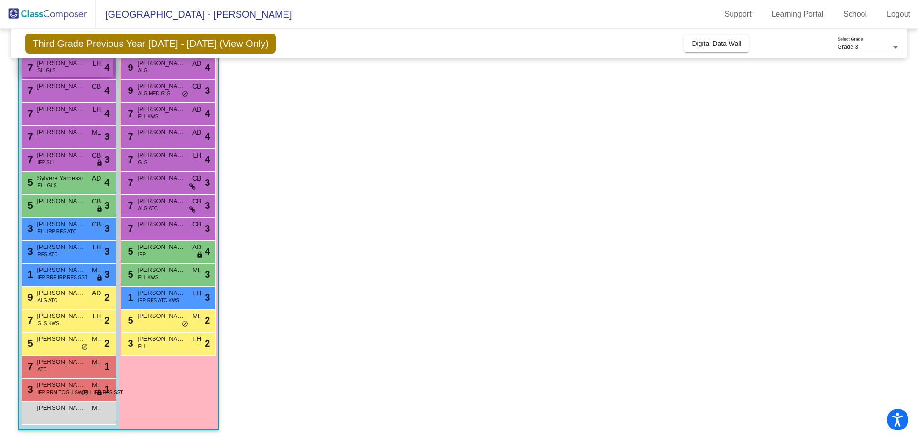
click at [67, 67] on span "[PERSON_NAME]" at bounding box center [61, 63] width 48 height 10
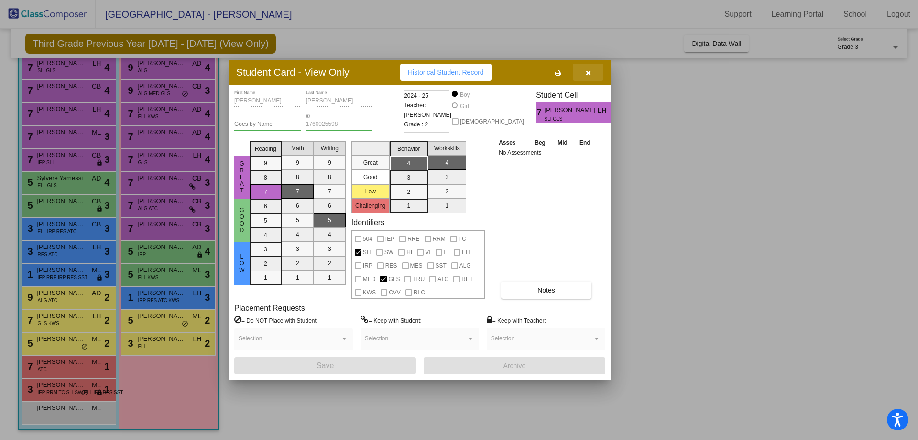
click at [591, 73] on icon "button" at bounding box center [588, 72] width 5 height 7
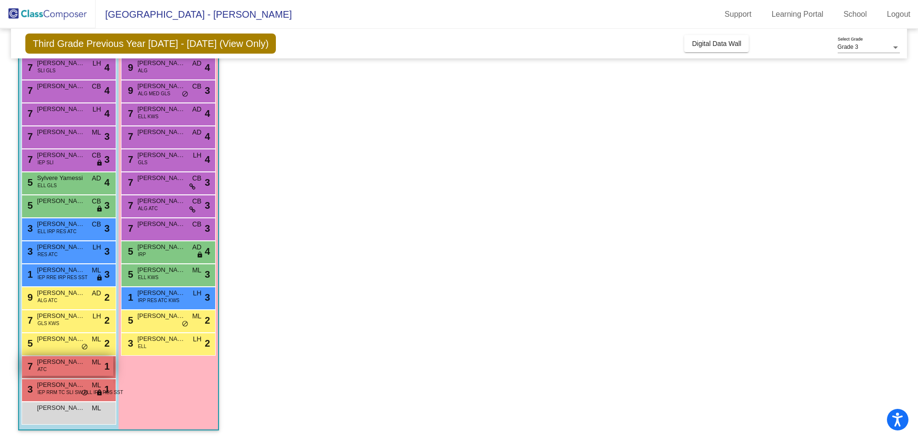
click at [72, 362] on span "[PERSON_NAME]" at bounding box center [61, 362] width 48 height 10
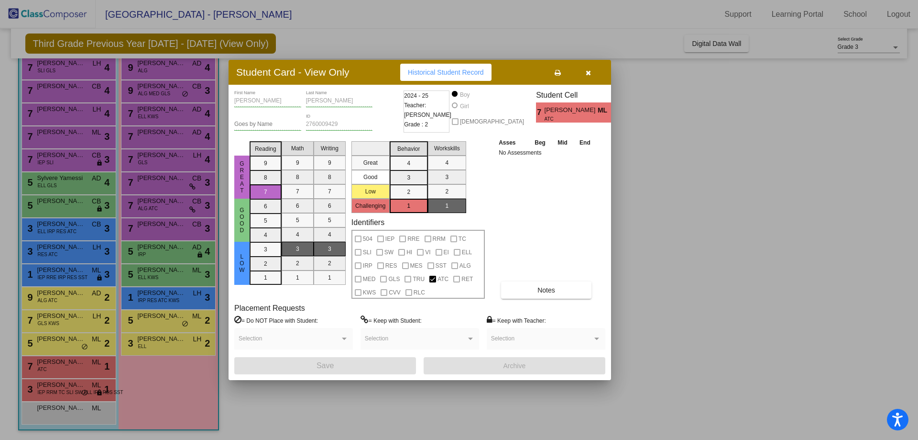
click at [591, 73] on icon "button" at bounding box center [588, 72] width 5 height 7
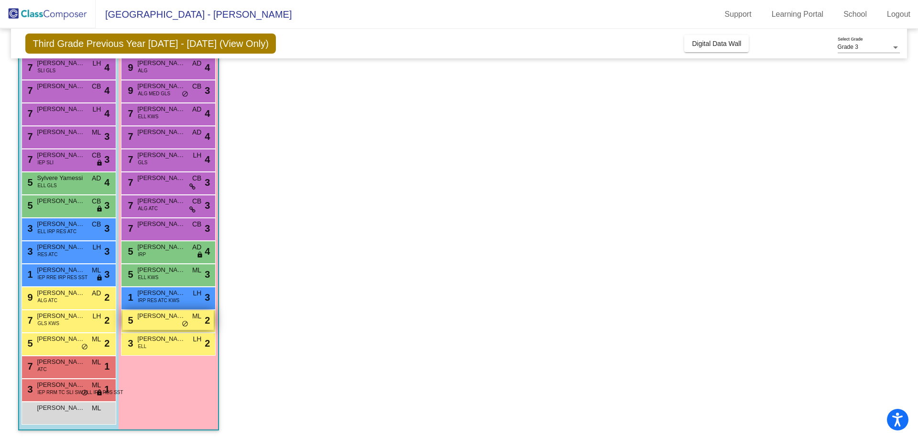
click at [164, 319] on span "[PERSON_NAME]" at bounding box center [161, 316] width 48 height 10
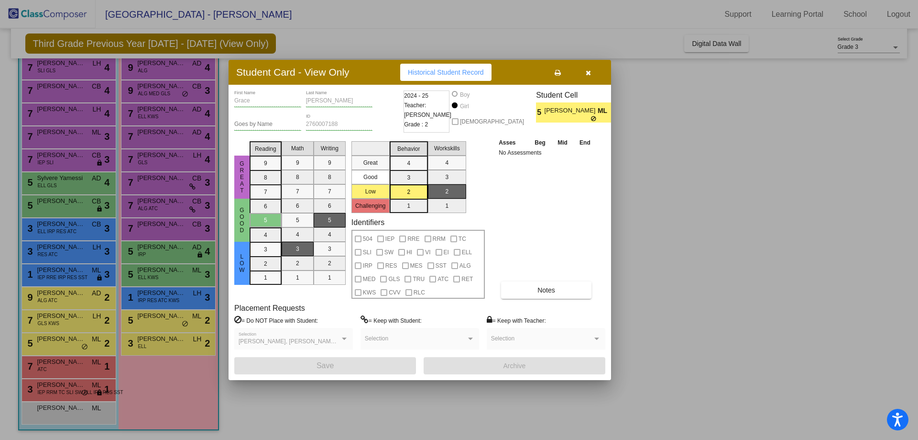
click at [591, 71] on button "button" at bounding box center [588, 72] width 31 height 17
